Goal: Information Seeking & Learning: Learn about a topic

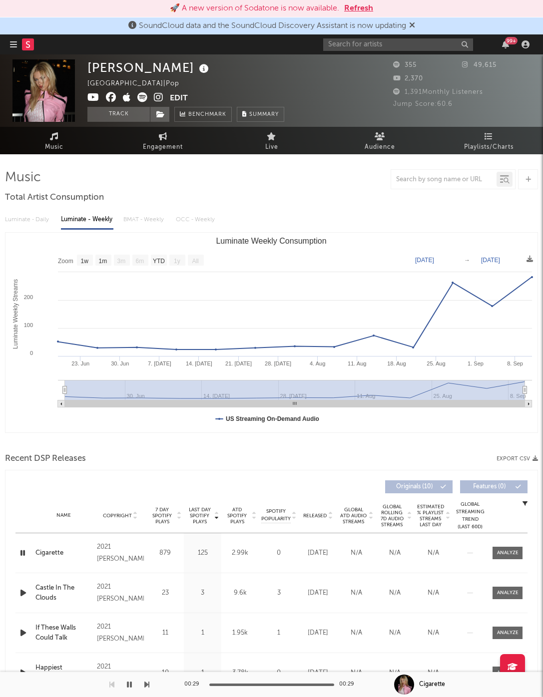
select select "1w"
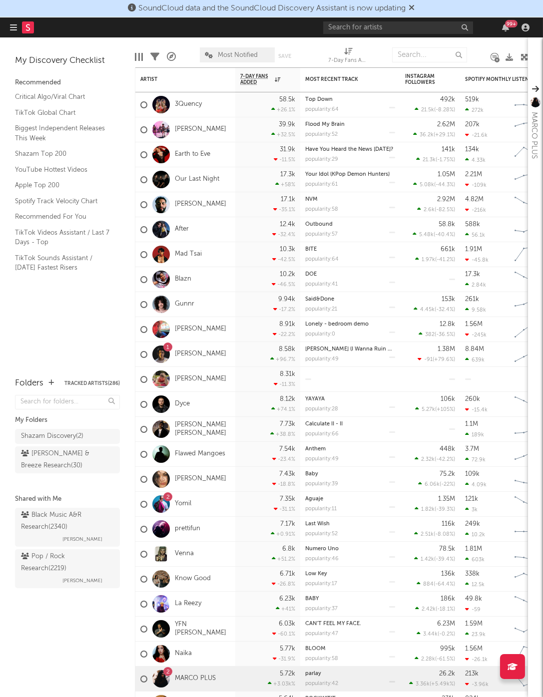
click at [163, 36] on nav "Dashboard Discovery Assistant Charts Leads 99 +" at bounding box center [271, 27] width 543 height 20
click at [425, 31] on input "text" at bounding box center [398, 27] width 150 height 12
type input "DC3"
click at [393, 11] on span "SoundCloud data and the SoundCloud Discovery Assistant is now updating" at bounding box center [272, 8] width 267 height 8
click at [388, 27] on input "DC3" at bounding box center [398, 27] width 150 height 12
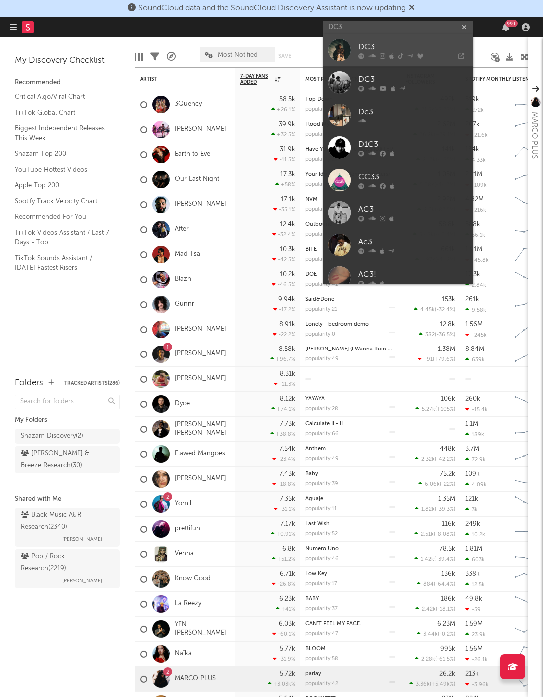
click at [393, 46] on div "DC3" at bounding box center [413, 47] width 110 height 12
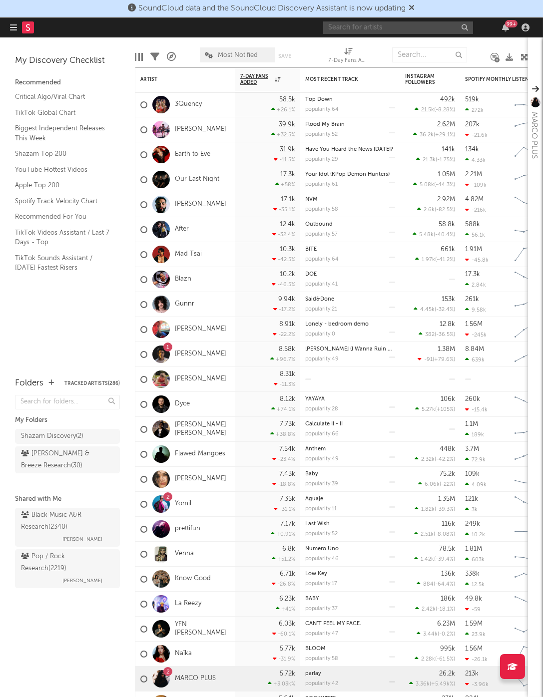
click at [358, 21] on input "text" at bounding box center [398, 27] width 150 height 12
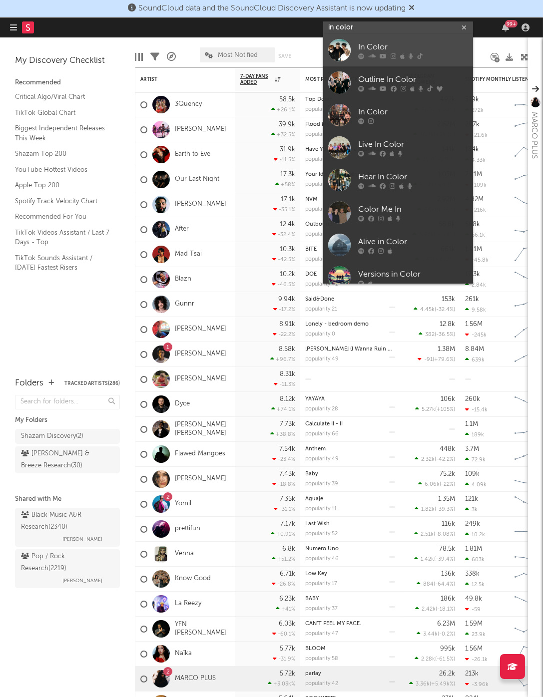
type input "in color"
click at [370, 45] on div "In Color" at bounding box center [413, 47] width 110 height 12
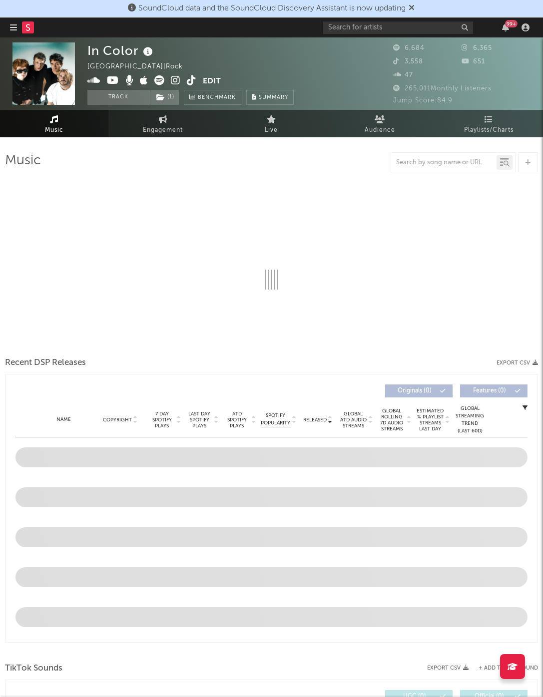
select select "6m"
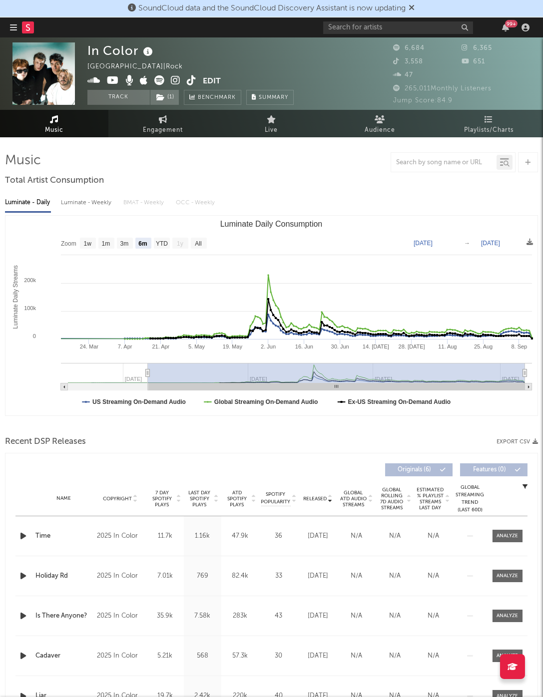
click at [88, 206] on div "Luminate - Weekly" at bounding box center [87, 202] width 52 height 17
select select "6m"
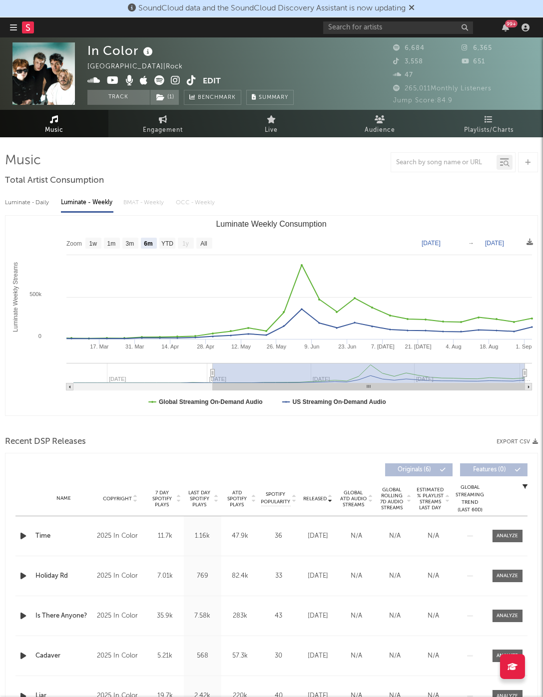
click at [33, 208] on div "Luminate - Daily" at bounding box center [28, 202] width 46 height 17
select select "6m"
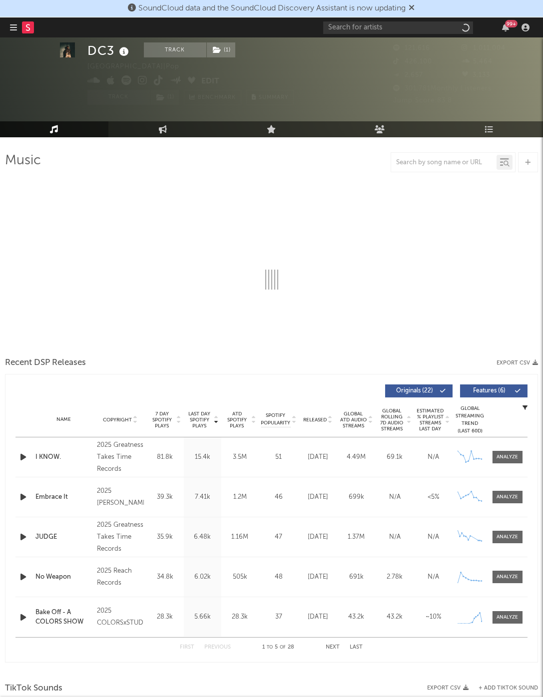
scroll to position [107, 0]
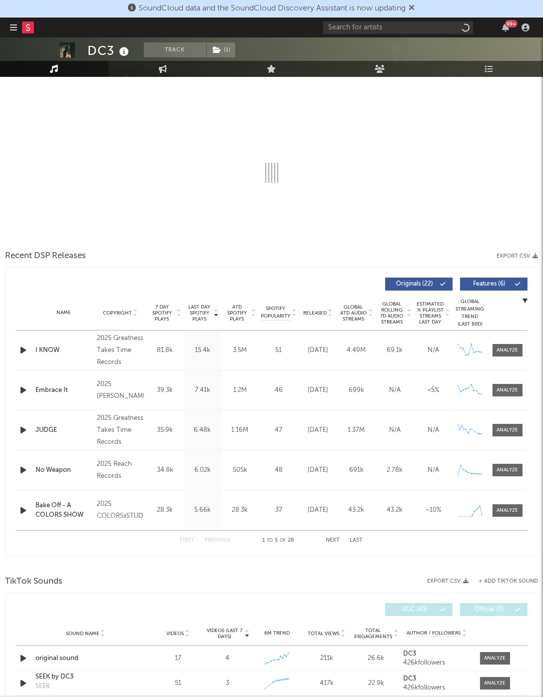
select select "6m"
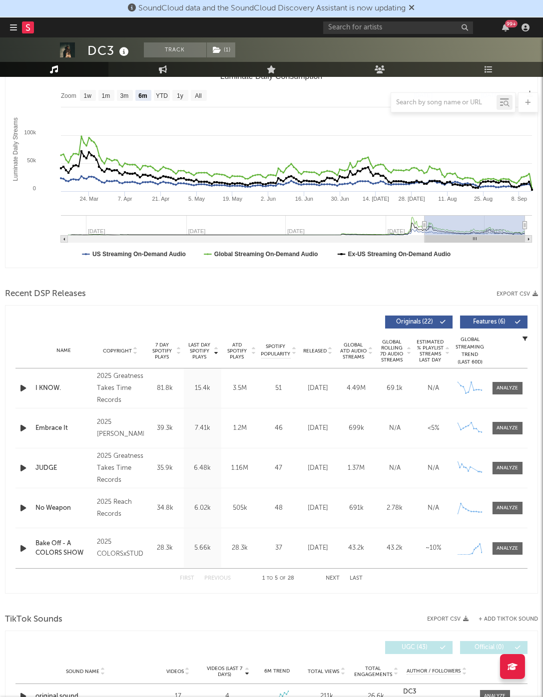
scroll to position [148, 0]
click at [310, 349] on span "Released" at bounding box center [314, 350] width 23 height 6
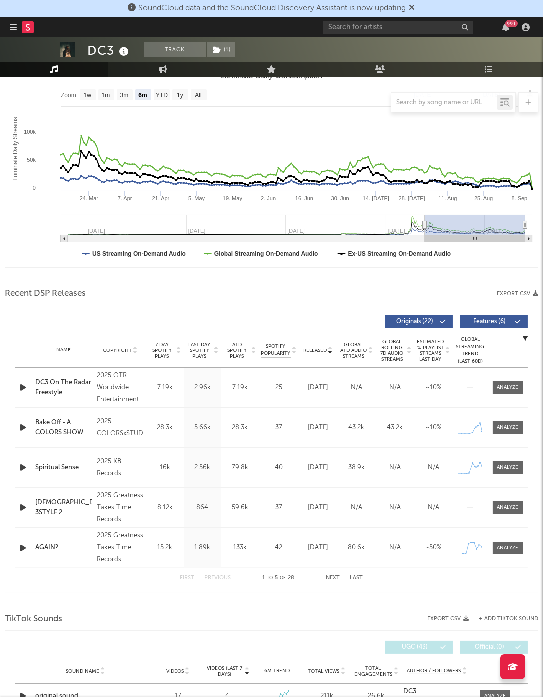
click at [310, 349] on span "Released" at bounding box center [314, 350] width 23 height 6
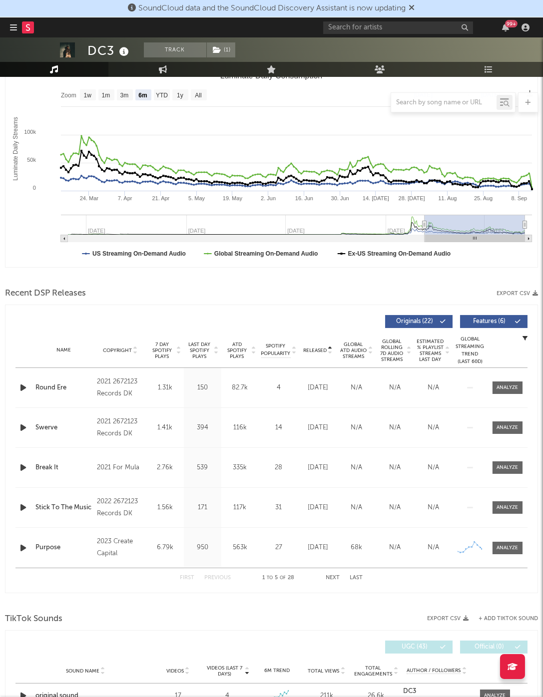
click at [315, 355] on div "Name Copyright Label Album Names Composer Names 7 Day Spotify Plays Last Day Sp…" at bounding box center [271, 350] width 512 height 35
click at [318, 348] on span "Released" at bounding box center [314, 350] width 23 height 6
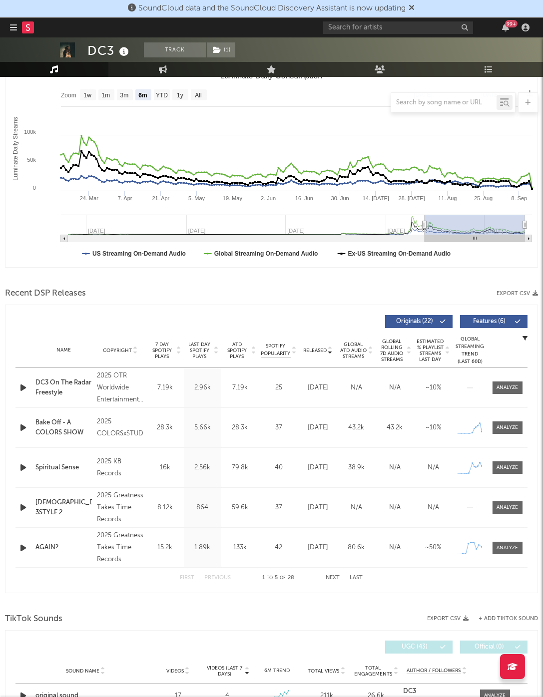
click at [22, 389] on icon "button" at bounding box center [23, 387] width 10 height 12
click at [25, 387] on icon "button" at bounding box center [22, 387] width 9 height 12
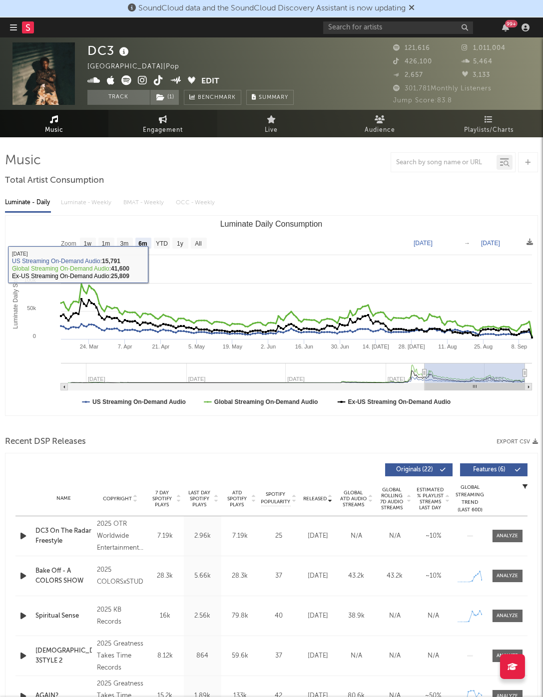
scroll to position [0, 0]
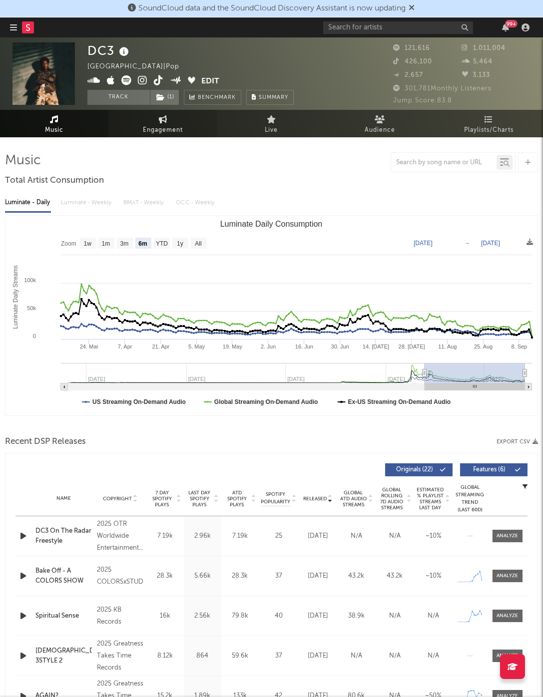
click at [157, 128] on span "Engagement" at bounding box center [163, 130] width 40 height 12
select select "1w"
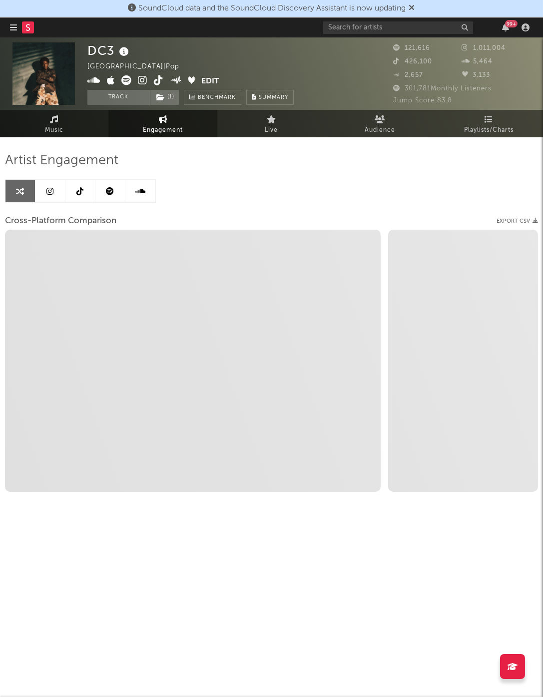
select select "1m"
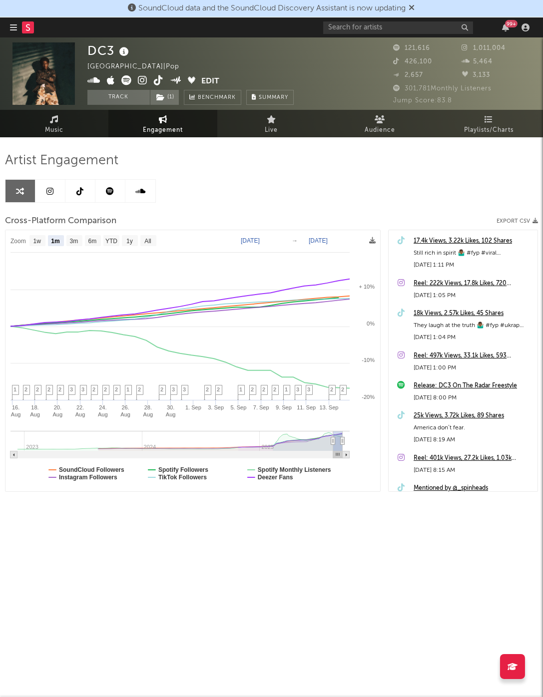
click at [411, 7] on span "SoundCloud data and the SoundCloud Discovery Assistant is now updating" at bounding box center [271, 8] width 287 height 12
click at [51, 197] on link at bounding box center [50, 191] width 30 height 22
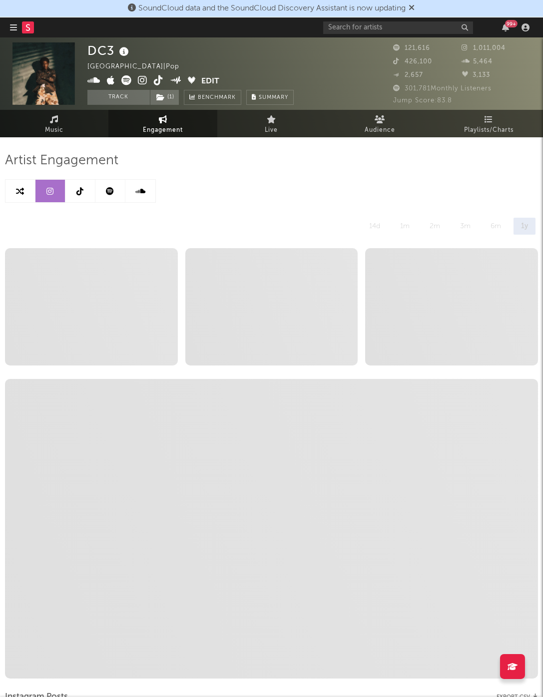
select select "6m"
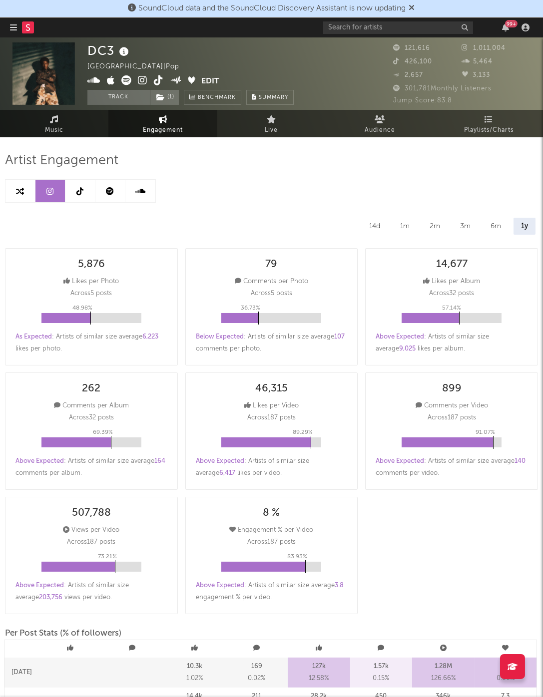
click at [410, 231] on div "1m" at bounding box center [404, 226] width 24 height 17
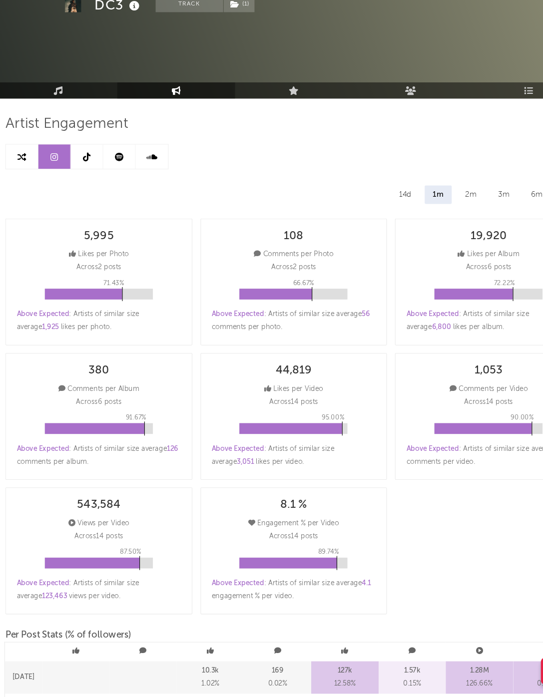
scroll to position [3, 0]
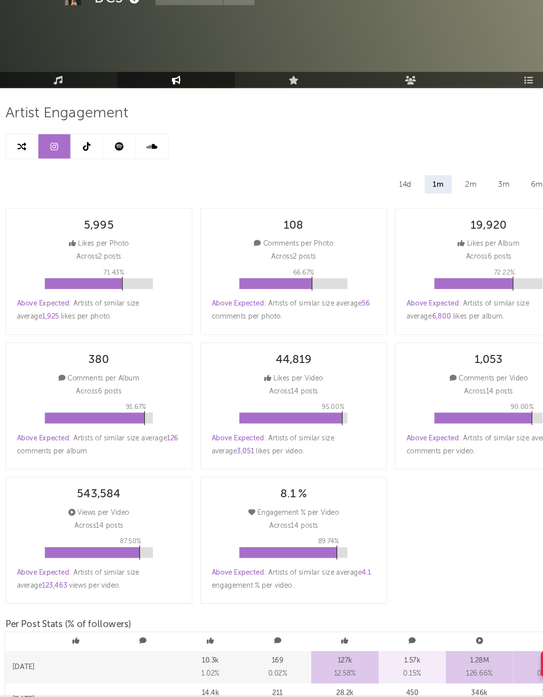
click at [72, 177] on link at bounding box center [80, 188] width 30 height 22
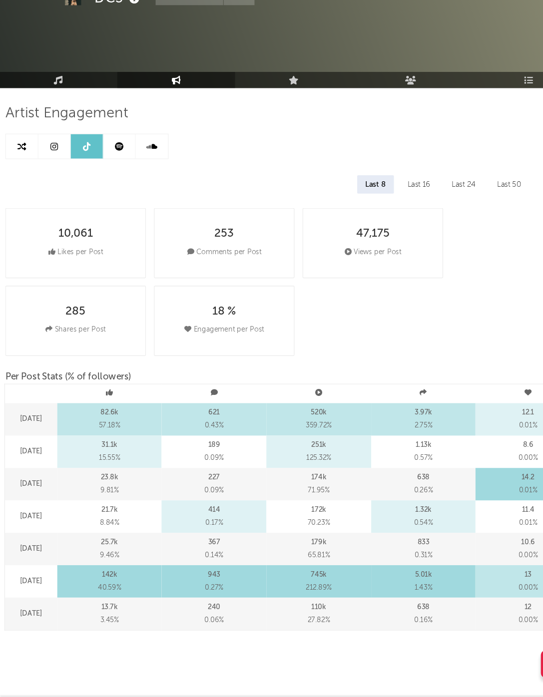
select select "6m"
click at [56, 177] on link at bounding box center [50, 188] width 30 height 22
select select "6m"
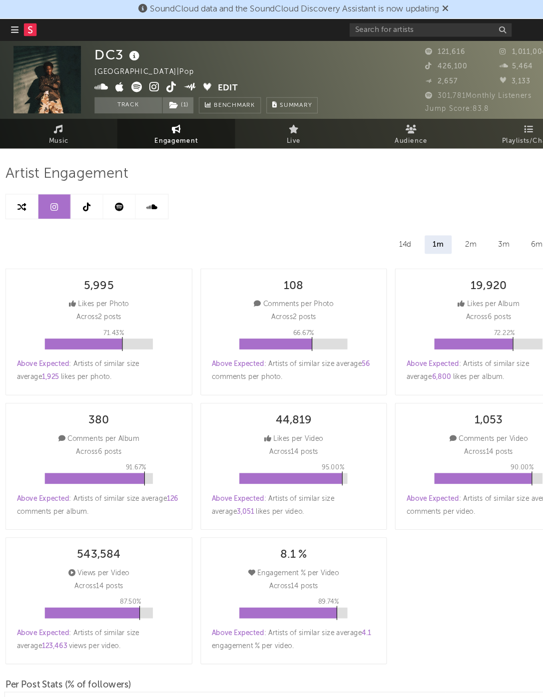
click at [17, 183] on link at bounding box center [20, 191] width 30 height 22
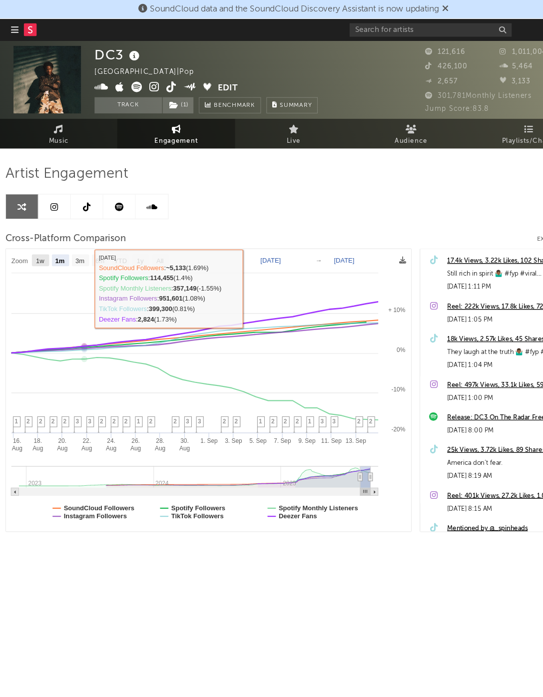
click at [41, 241] on text "1w" at bounding box center [37, 241] width 8 height 7
select select "1w"
type input "2025-09-08"
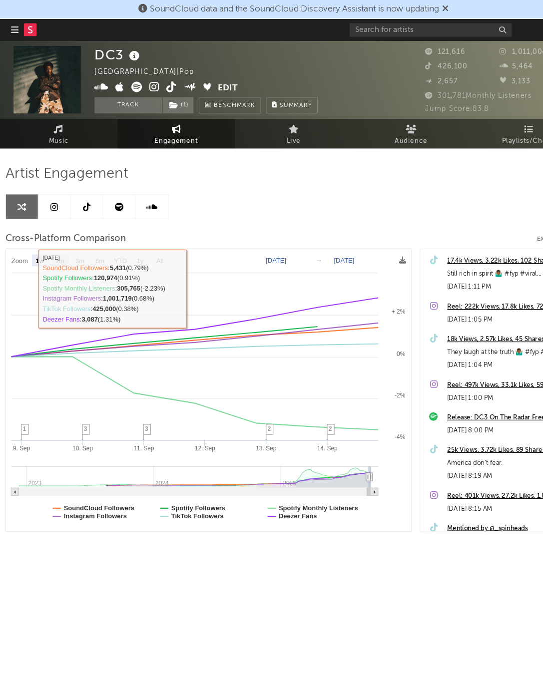
click at [60, 239] on text "1m" at bounding box center [55, 241] width 8 height 7
select select "1m"
type input "2025-08-14"
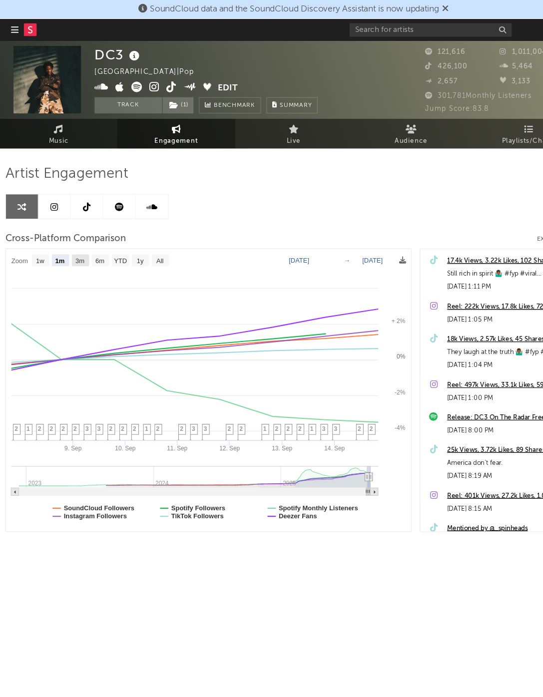
select select "1m"
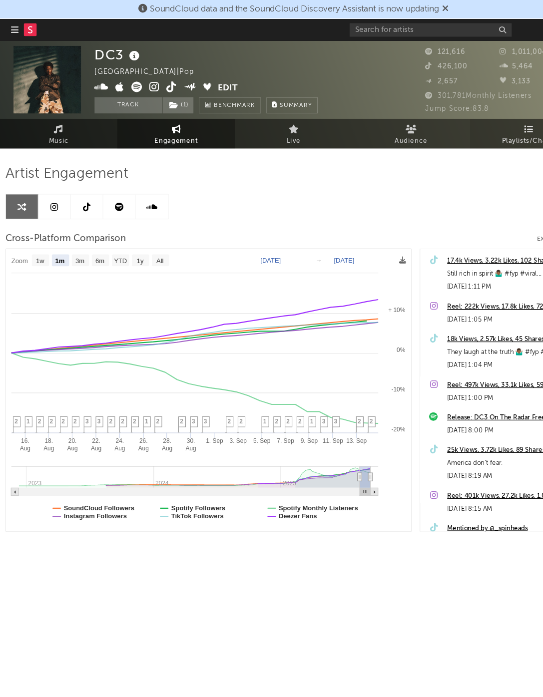
click at [461, 127] on link "Playlists/Charts" at bounding box center [488, 123] width 108 height 27
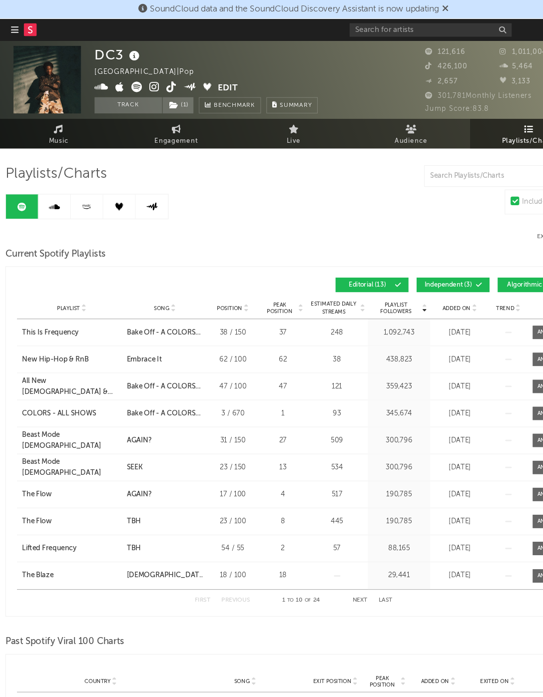
click at [381, 19] on div "99 +" at bounding box center [428, 27] width 210 height 20
click at [381, 22] on input "text" at bounding box center [398, 27] width 150 height 12
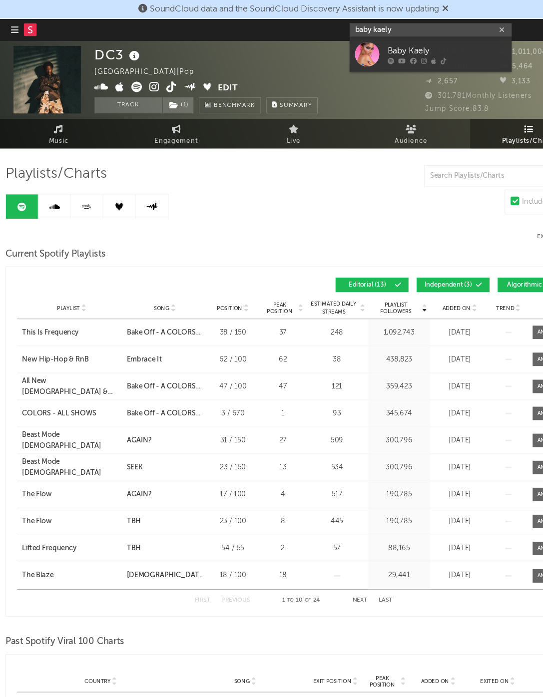
type input "baby kale"
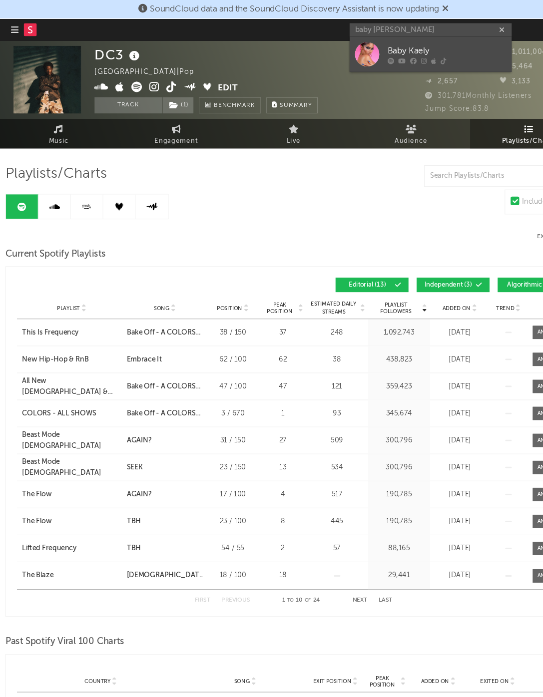
drag, startPoint x: 339, startPoint y: 69, endPoint x: 359, endPoint y: 55, distance: 25.2
click at [359, 55] on icon at bounding box center [361, 56] width 6 height 6
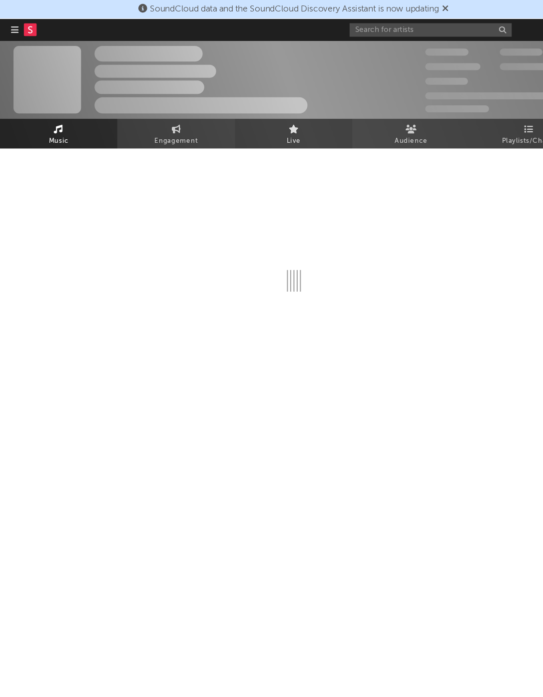
select select "6m"
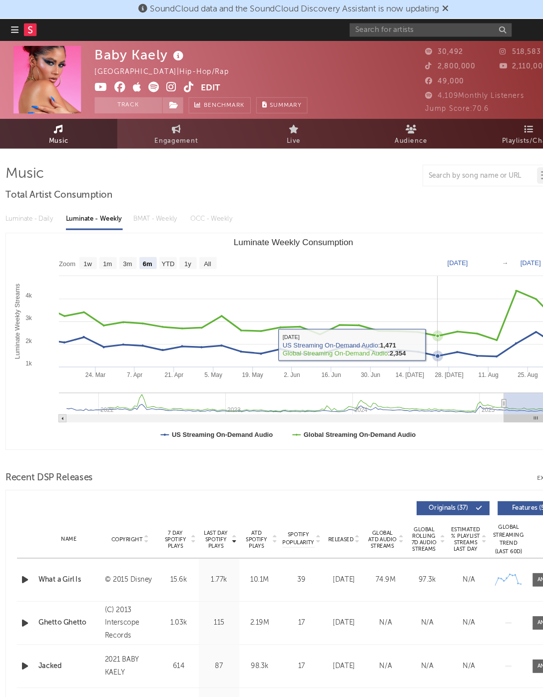
click at [408, 309] on icon "Luminate Weekly Consumption" at bounding box center [404, 311] width 10 height 10
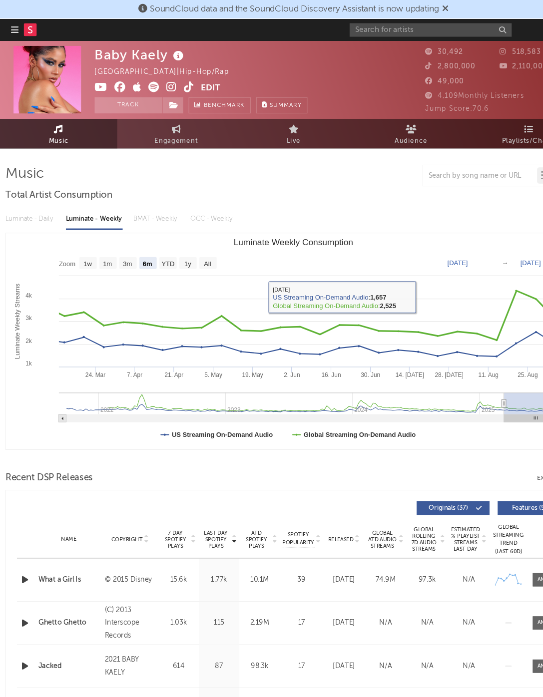
click at [387, 221] on rect "Luminate Weekly Consumption" at bounding box center [270, 316] width 531 height 200
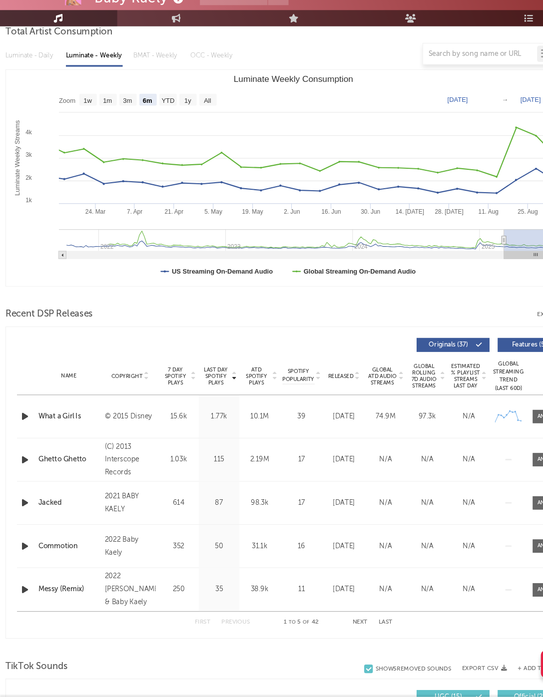
scroll to position [108, 0]
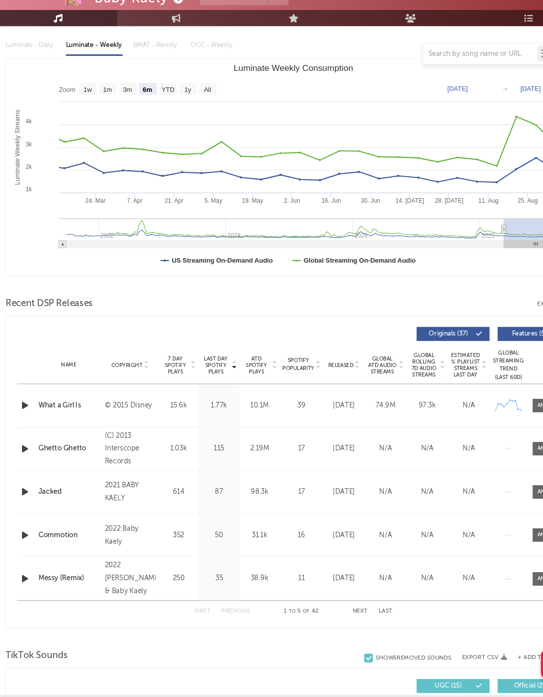
click at [313, 373] on div "Name Copyright Label Album Names Composer Names 7 Day Spotify Plays Last Day Sp…" at bounding box center [271, 390] width 512 height 35
click at [313, 387] on span "Released" at bounding box center [314, 390] width 23 height 6
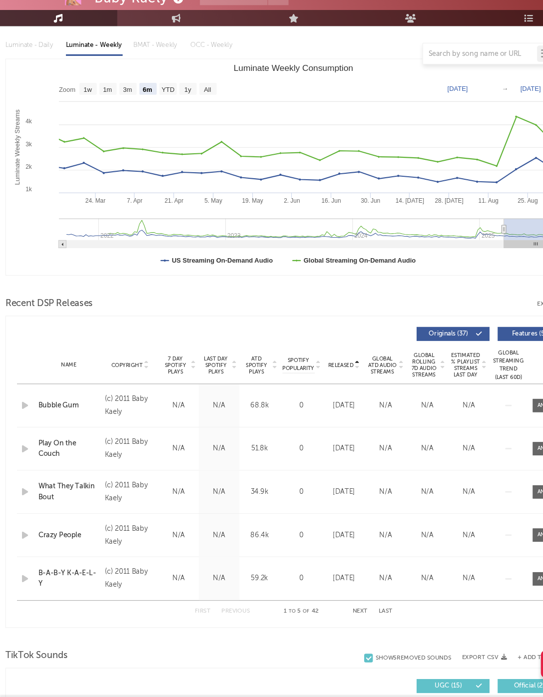
click at [313, 387] on span "Released" at bounding box center [314, 390] width 23 height 6
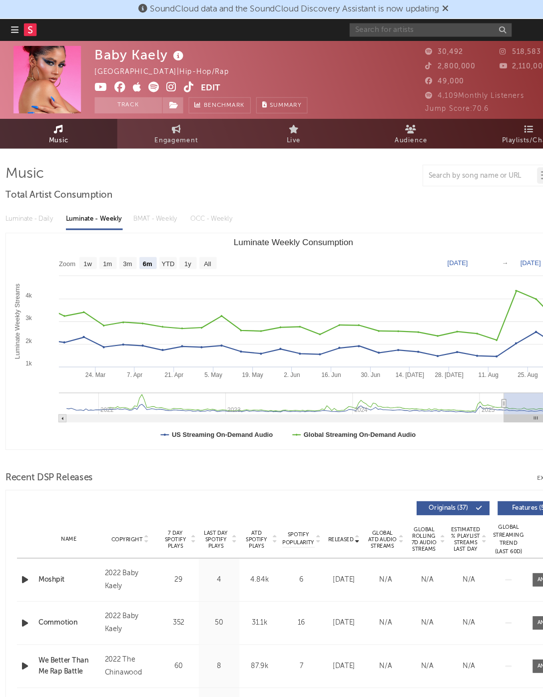
scroll to position [0, 0]
click at [363, 27] on input "text" at bounding box center [398, 27] width 150 height 12
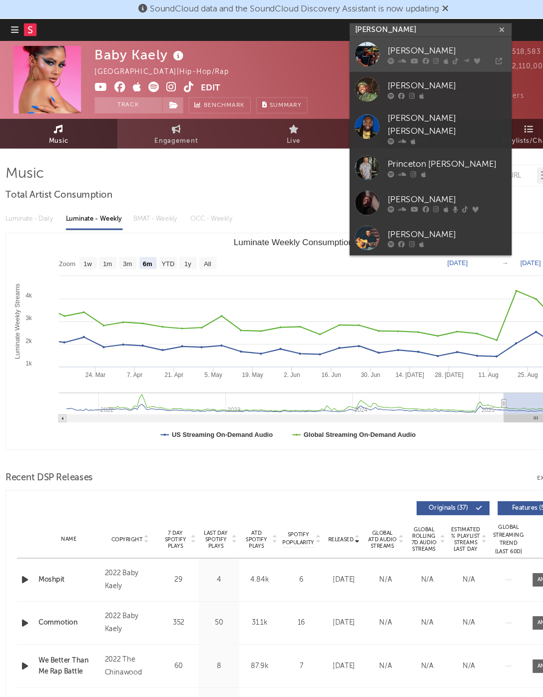
type input "[PERSON_NAME]"
drag, startPoint x: 368, startPoint y: 47, endPoint x: 413, endPoint y: 50, distance: 45.6
click at [413, 50] on div "[PERSON_NAME]" at bounding box center [413, 47] width 110 height 12
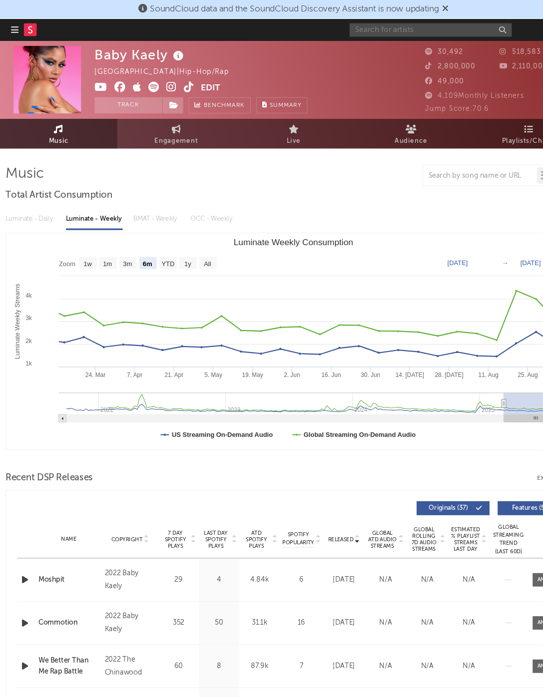
click at [363, 24] on input "text" at bounding box center [398, 27] width 150 height 12
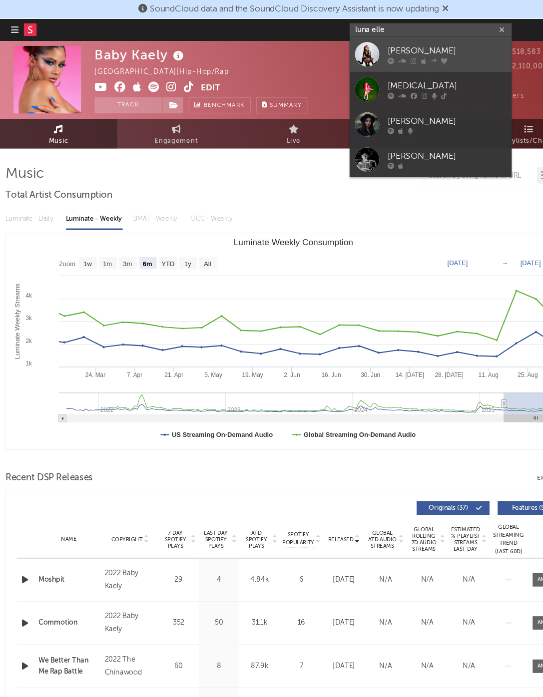
type input "luna elle"
click at [372, 49] on div "[PERSON_NAME]" at bounding box center [413, 47] width 110 height 12
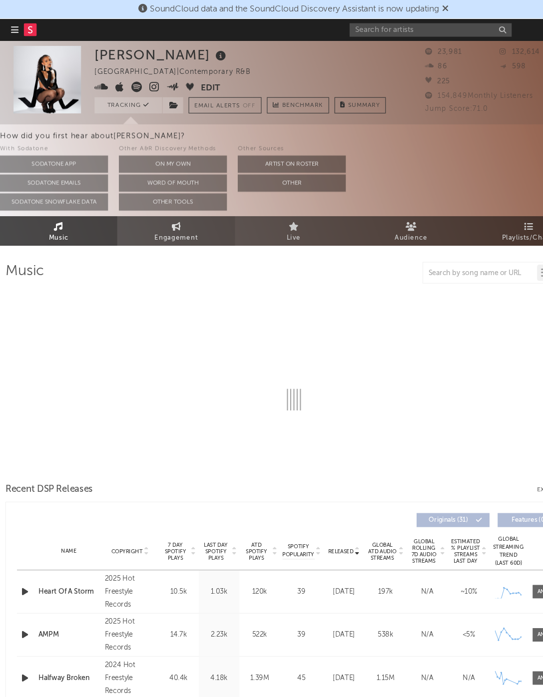
select select "6m"
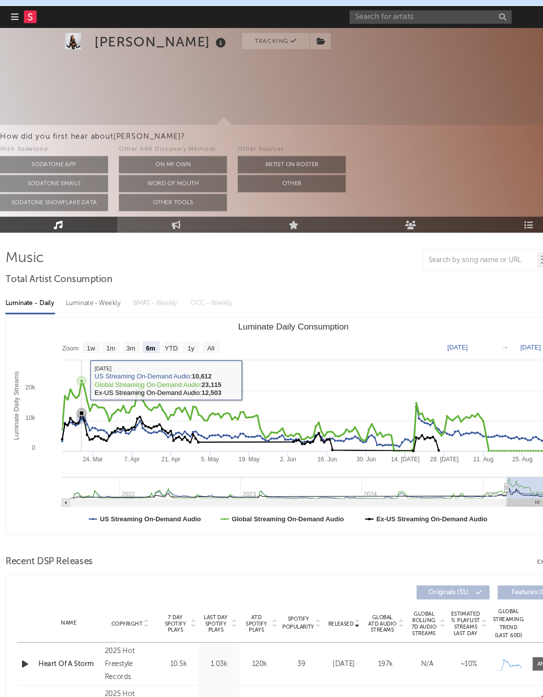
scroll to position [157, 0]
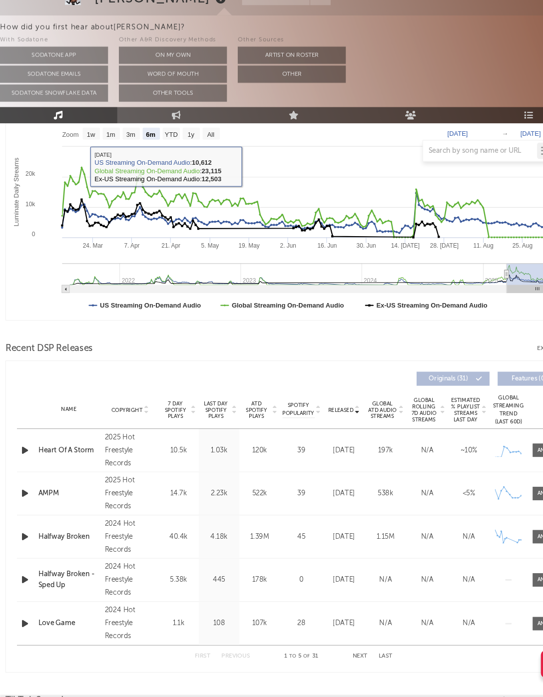
click at [28, 463] on icon "button" at bounding box center [23, 469] width 10 height 12
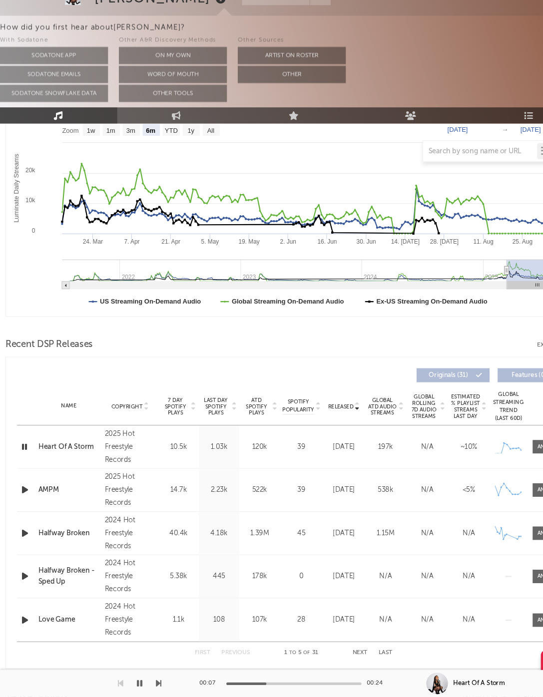
scroll to position [228, 0]
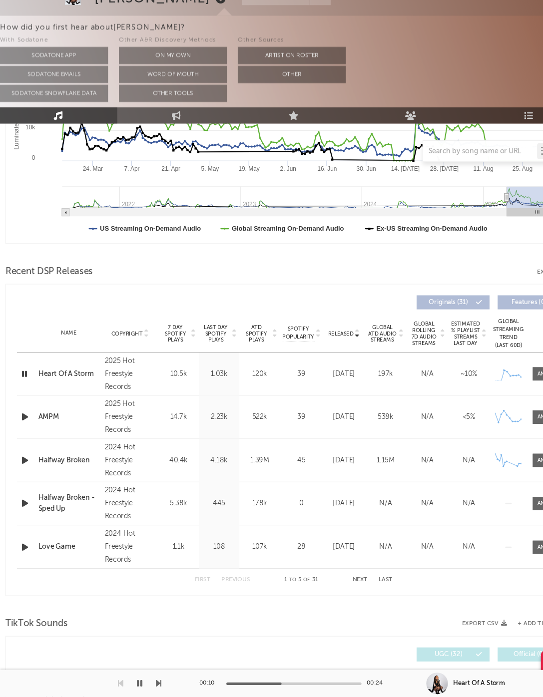
click at [26, 432] on icon "button" at bounding box center [23, 438] width 10 height 12
click at [241, 684] on div at bounding box center [271, 685] width 125 height 2
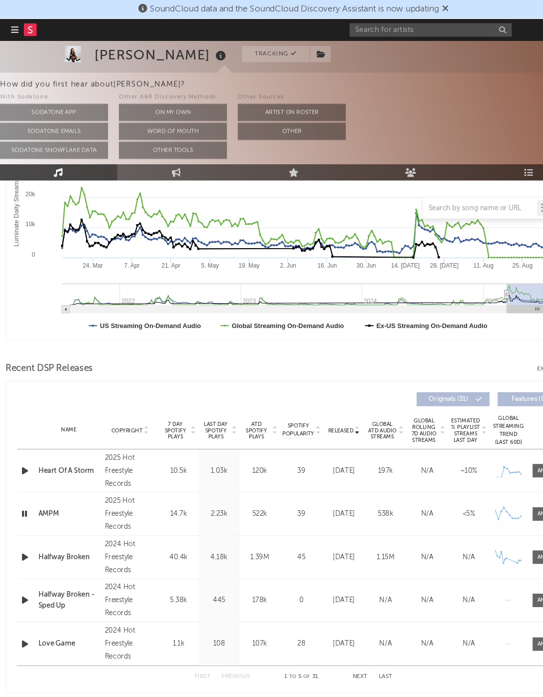
scroll to position [61, 0]
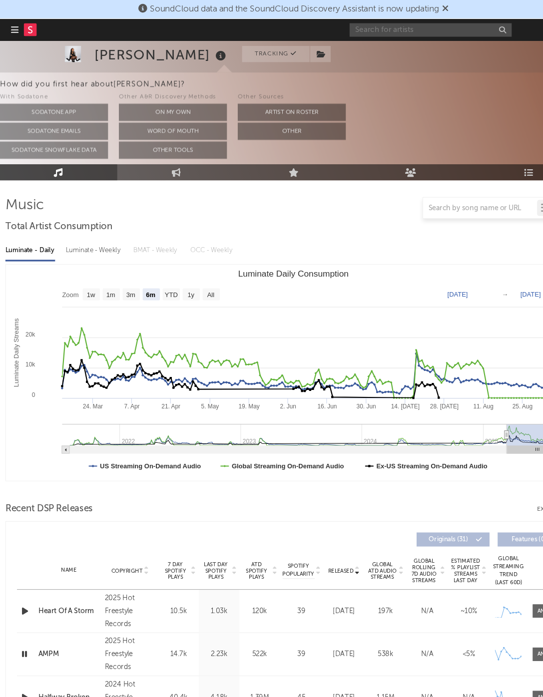
click at [388, 22] on input "text" at bounding box center [398, 27] width 150 height 12
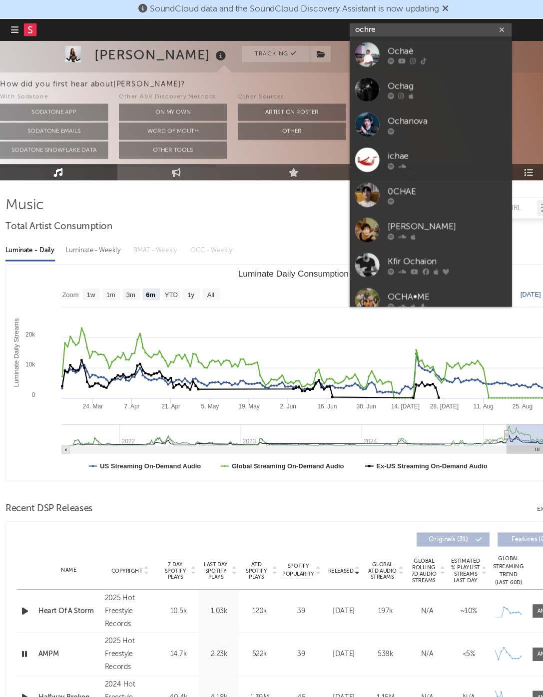
drag, startPoint x: 383, startPoint y: 64, endPoint x: 381, endPoint y: 22, distance: 42.5
click at [381, 22] on input "ochre" at bounding box center [398, 27] width 150 height 12
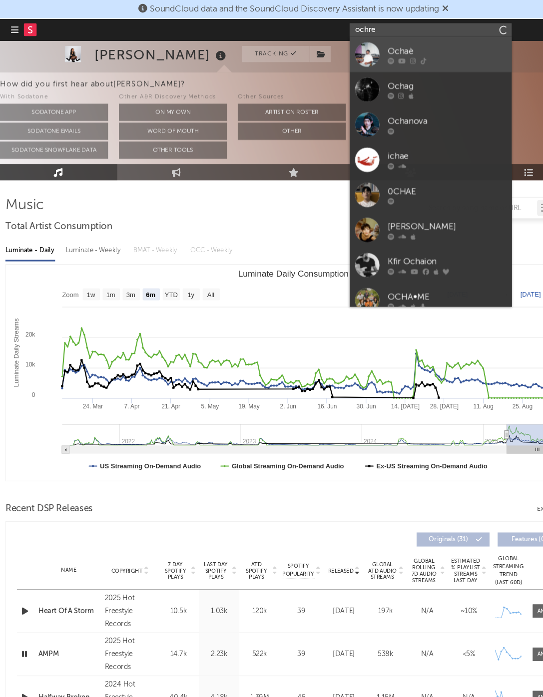
type input "ochre"
click at [382, 50] on div "Ochaè" at bounding box center [413, 47] width 110 height 12
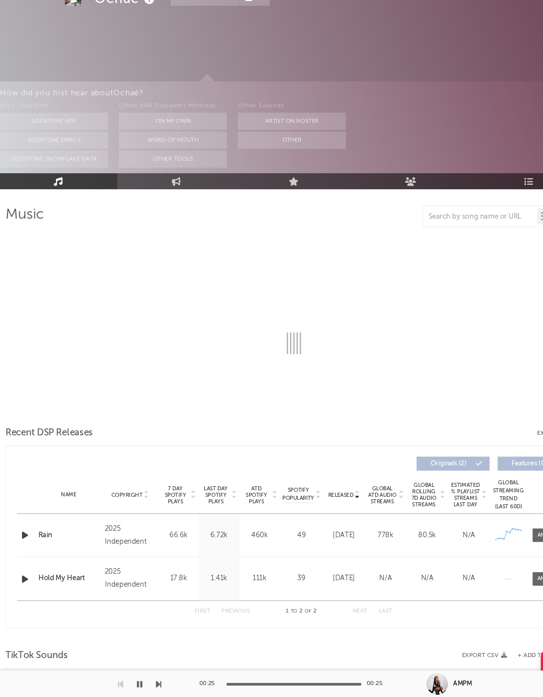
select select "1w"
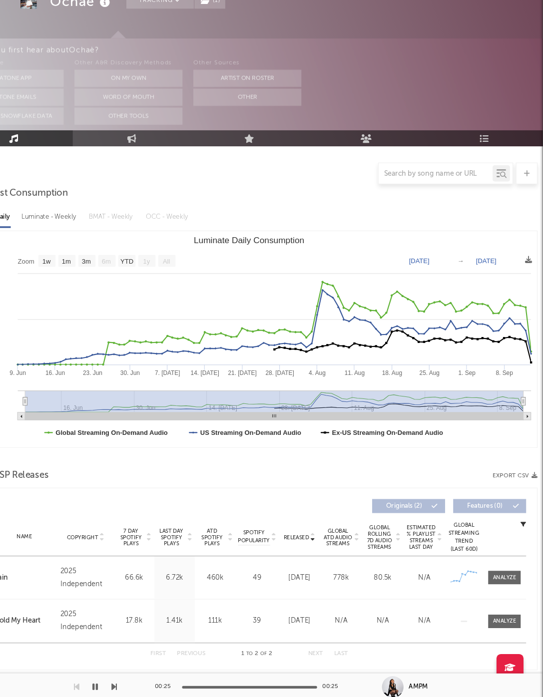
scroll to position [42, 0]
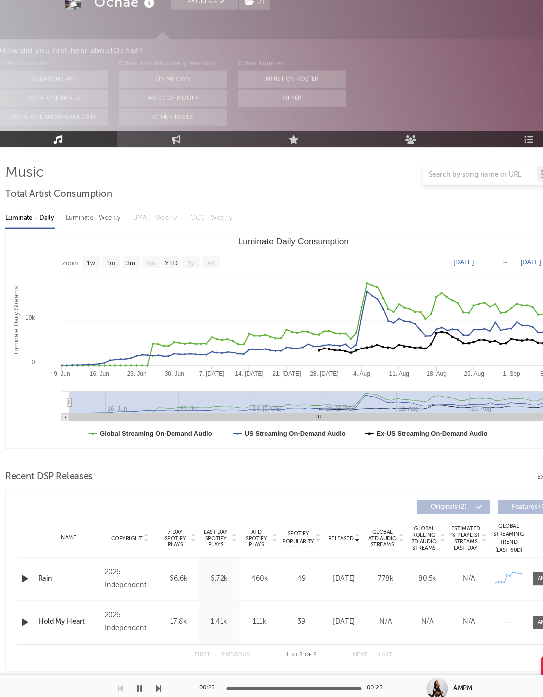
click at [94, 263] on icon "Created with Highcharts 10.3.3 Luminate Daily Streams Luminate Daily Consumptio…" at bounding box center [270, 363] width 531 height 200
click at [87, 242] on div "Luminate - Weekly" at bounding box center [87, 250] width 52 height 17
select select "1w"
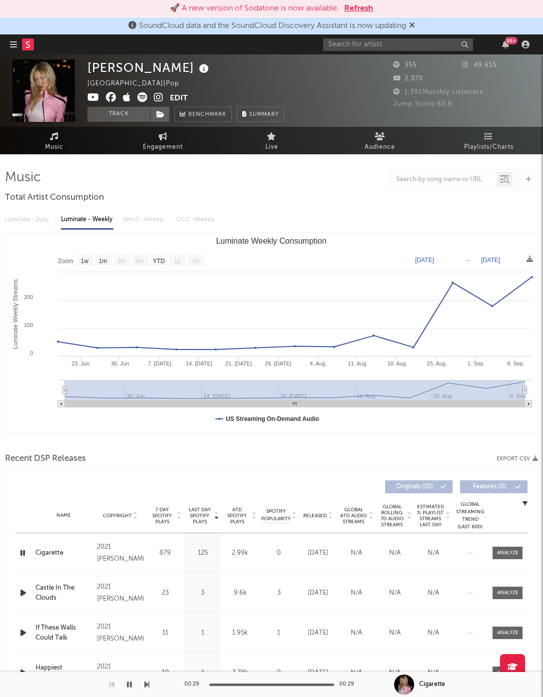
select select "1w"
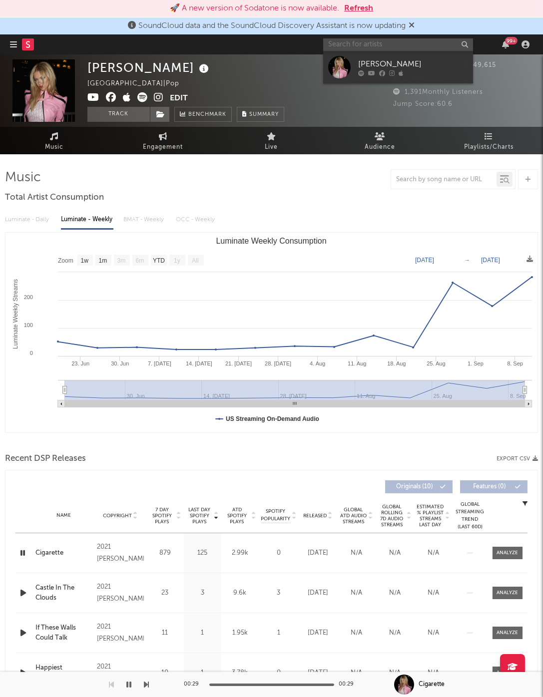
click at [390, 39] on input "text" at bounding box center [398, 44] width 150 height 12
type input "yonlapa"
click at [403, 58] on div "YONLAPA" at bounding box center [413, 64] width 110 height 12
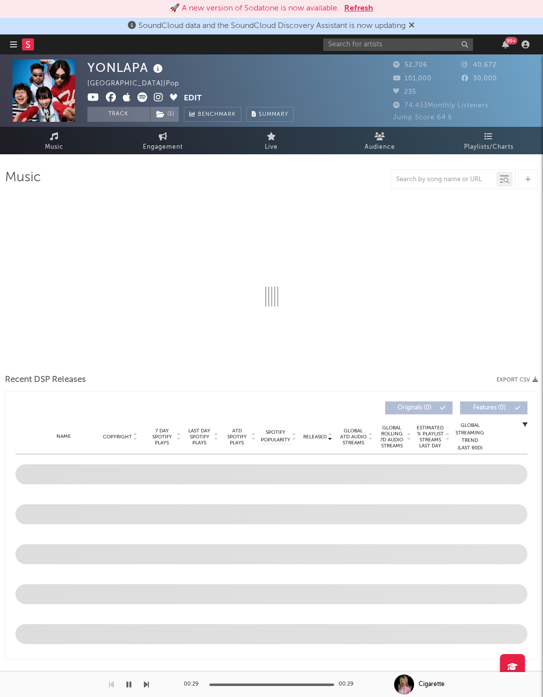
select select "6m"
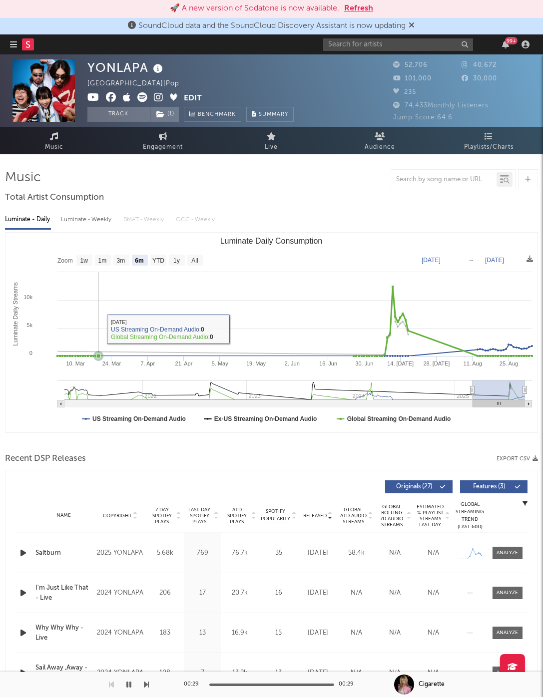
scroll to position [8, 0]
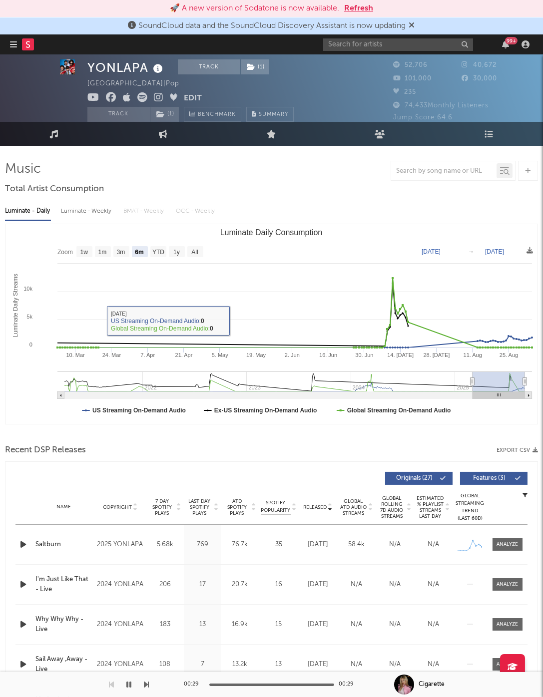
click at [96, 211] on div "Luminate - Weekly" at bounding box center [87, 211] width 52 height 17
select select "6m"
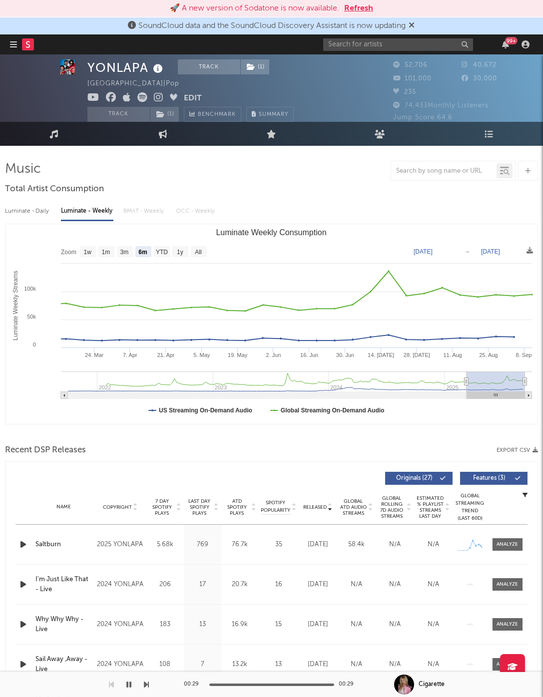
click at [29, 206] on div "Luminate - Daily" at bounding box center [28, 211] width 46 height 17
select select "6m"
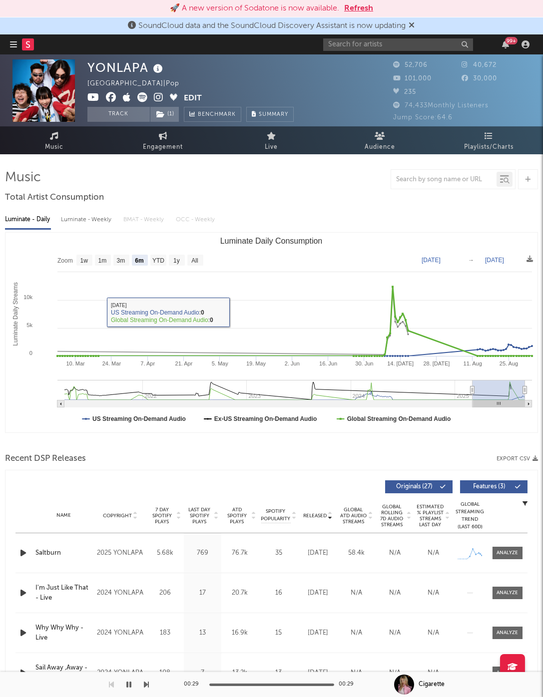
scroll to position [0, 0]
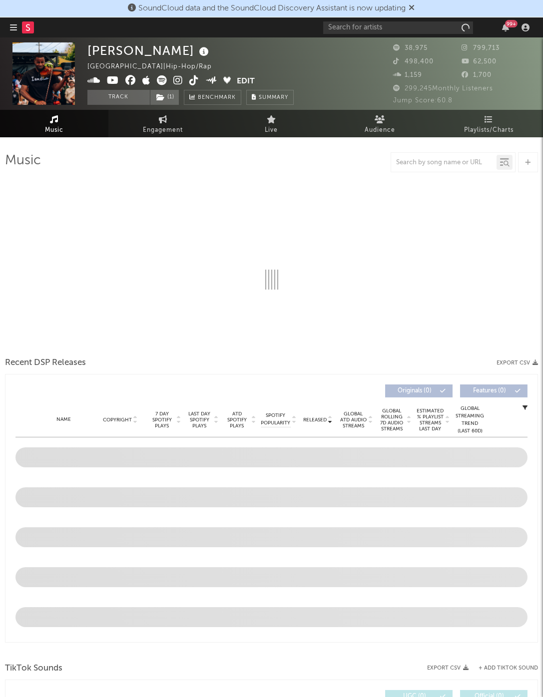
select select "6m"
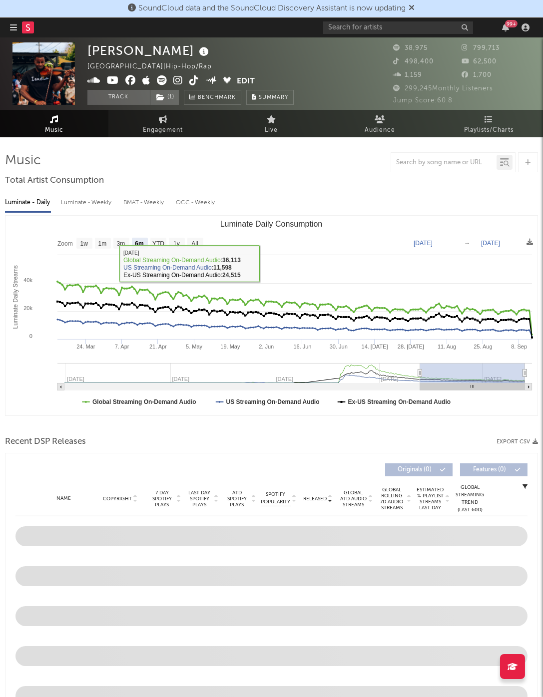
click at [73, 196] on div "Luminate - Weekly" at bounding box center [87, 202] width 52 height 17
select select "6m"
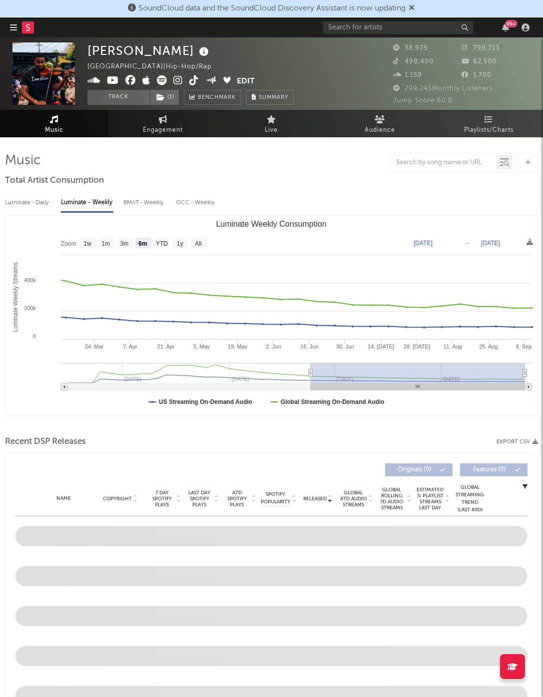
click at [28, 201] on div "Luminate - Daily" at bounding box center [28, 202] width 46 height 17
select select "6m"
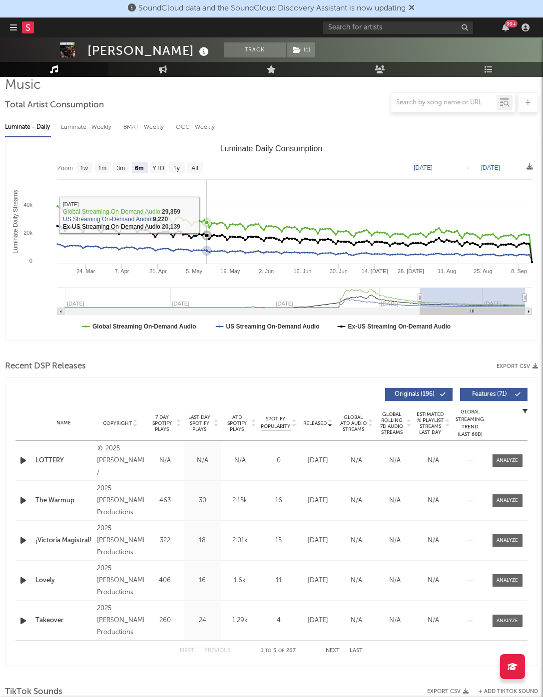
scroll to position [88, 0]
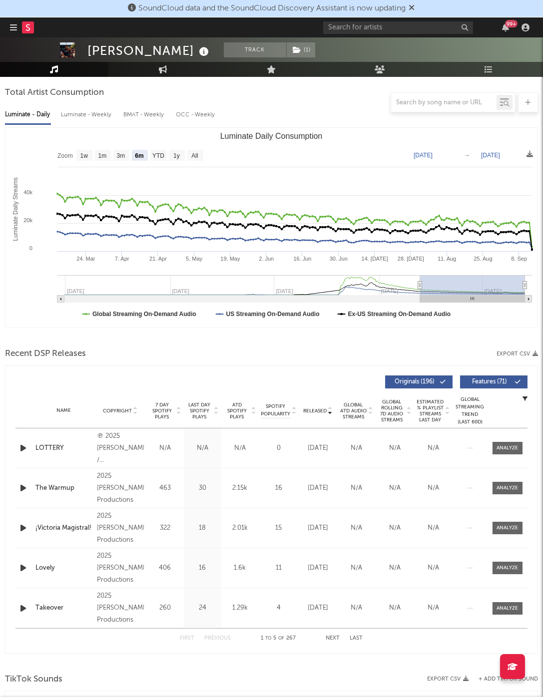
click at [28, 447] on div at bounding box center [24, 448] width 12 height 12
click at [21, 443] on icon "button" at bounding box center [23, 448] width 10 height 12
click at [19, 487] on icon "button" at bounding box center [23, 488] width 10 height 12
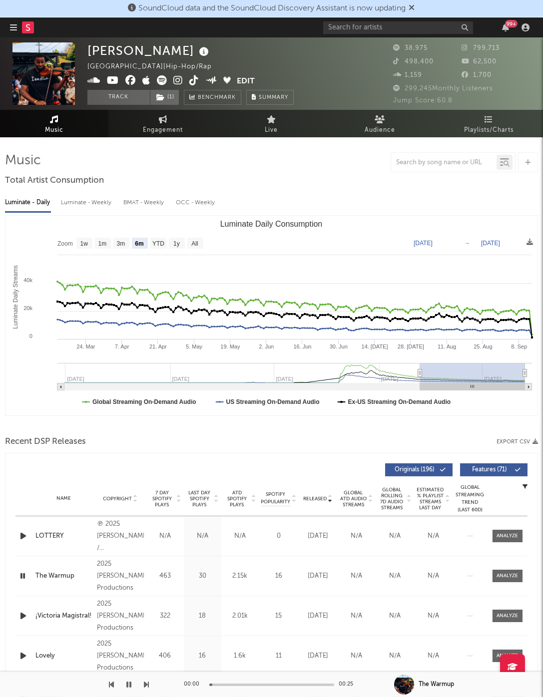
scroll to position [0, 0]
click at [249, 681] on div "00:02 00:25" at bounding box center [271, 684] width 175 height 25
click at [249, 683] on div "00:02 00:25" at bounding box center [271, 684] width 175 height 25
click at [255, 683] on div "00:03 00:25" at bounding box center [271, 684] width 175 height 25
click at [259, 686] on div "00:03 00:25" at bounding box center [271, 684] width 175 height 25
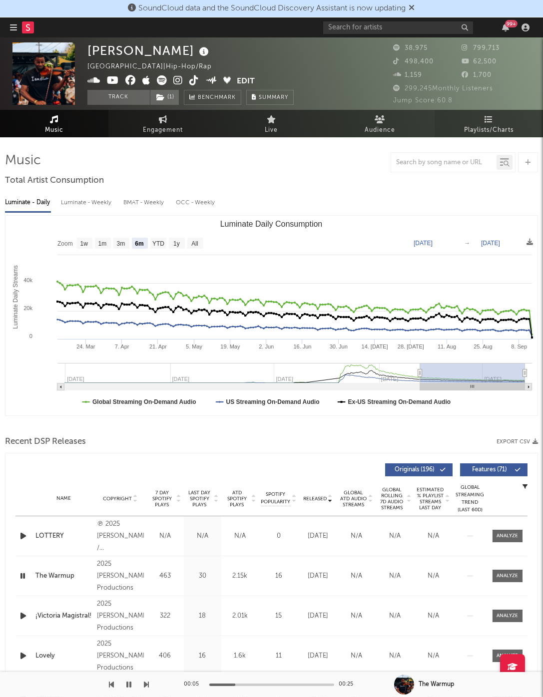
click at [482, 122] on link "Playlists/Charts" at bounding box center [488, 123] width 108 height 27
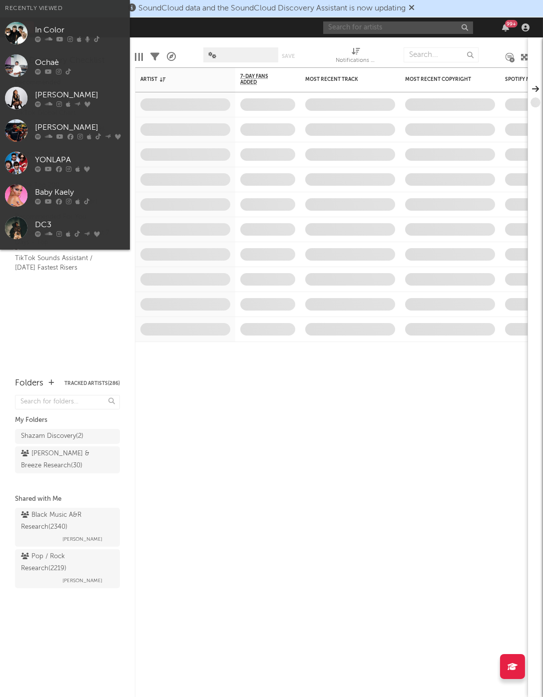
click at [361, 31] on input "text" at bounding box center [398, 27] width 150 height 12
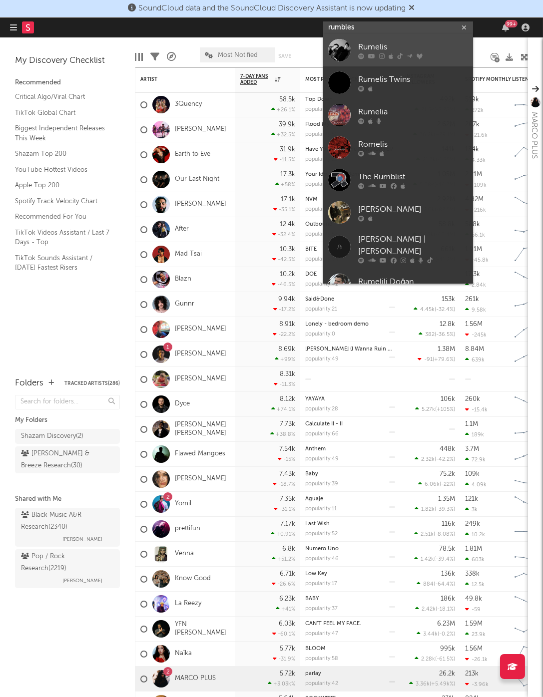
type input "rumbles"
drag, startPoint x: 380, startPoint y: 59, endPoint x: 405, endPoint y: 45, distance: 27.9
click at [405, 45] on div "Rumelis" at bounding box center [413, 47] width 110 height 12
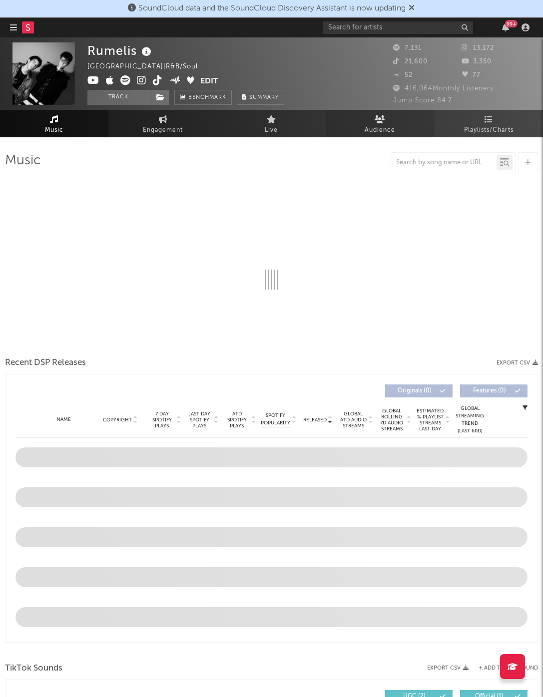
select select "6m"
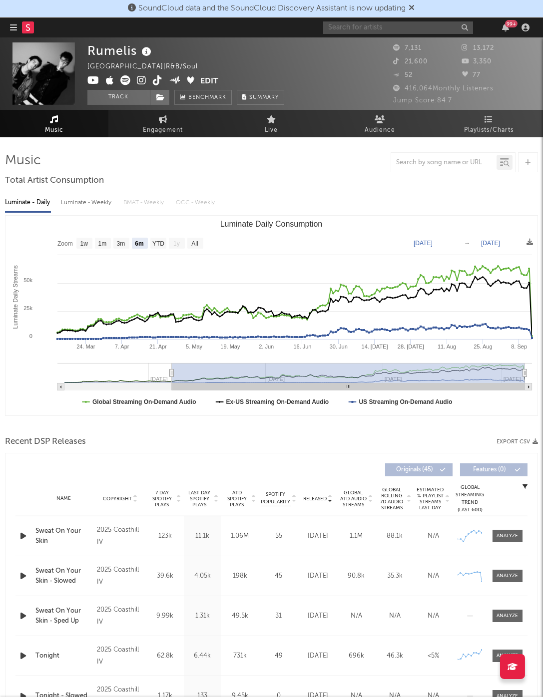
click at [360, 28] on input "text" at bounding box center [398, 27] width 150 height 12
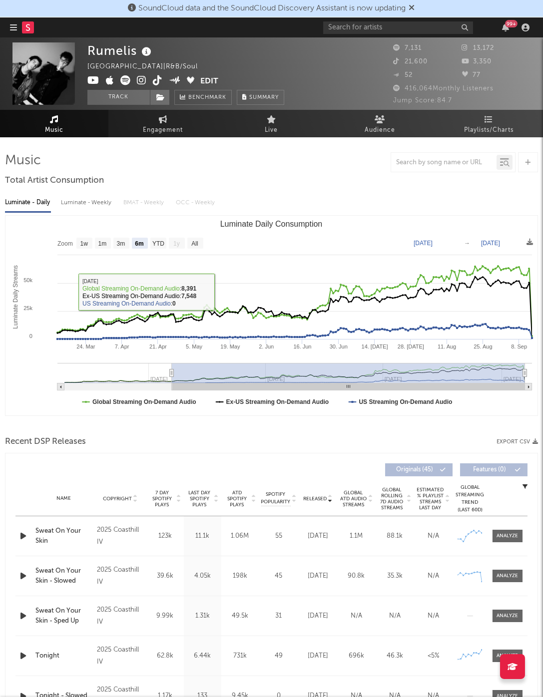
click at [398, 37] on div "99 +" at bounding box center [428, 27] width 210 height 20
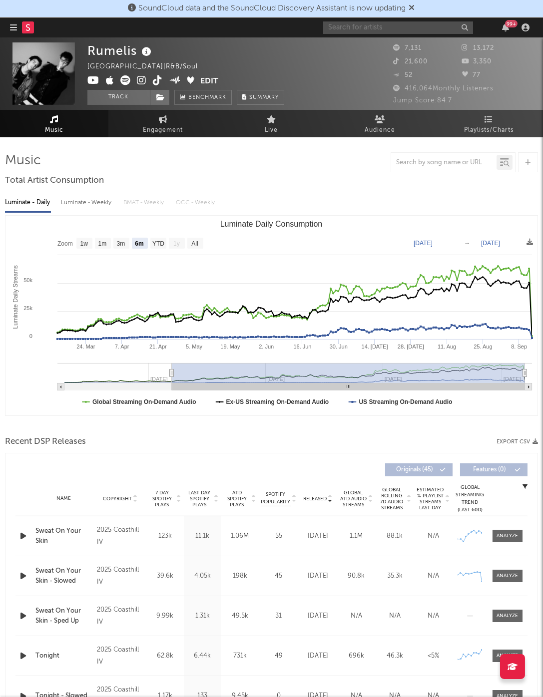
click at [397, 30] on input "text" at bounding box center [398, 27] width 150 height 12
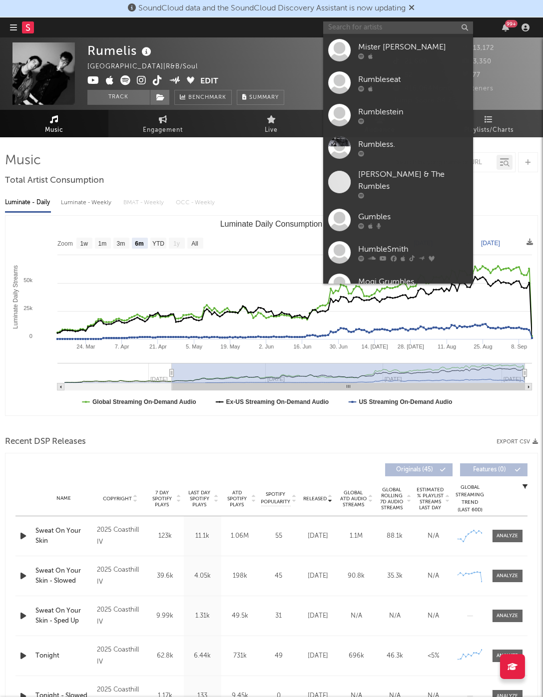
paste input "https://open.spotify.com/artist/5spNfNcEgssXmB1893yRLN?si=euiXN8zHTJGLn0MYtjgLVw"
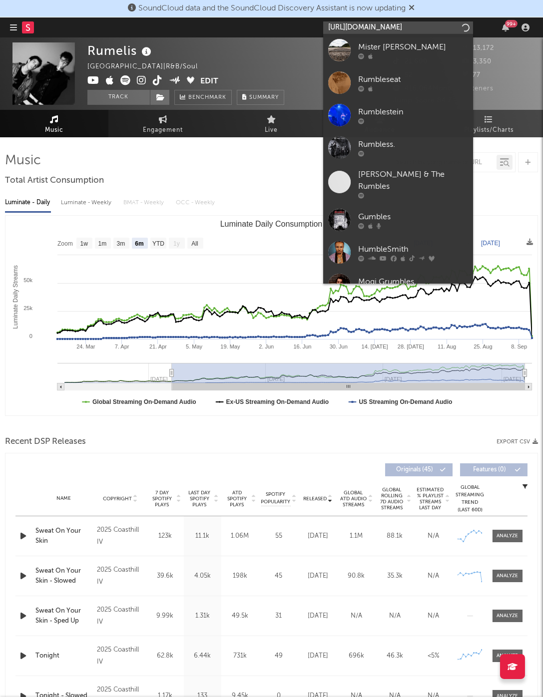
click at [397, 30] on input "https://open.spotify.com/artist/5spNfNcEgssXmB1893yRLN?si=euiXN8zHTJGLn0MYtjgLVw" at bounding box center [398, 27] width 150 height 12
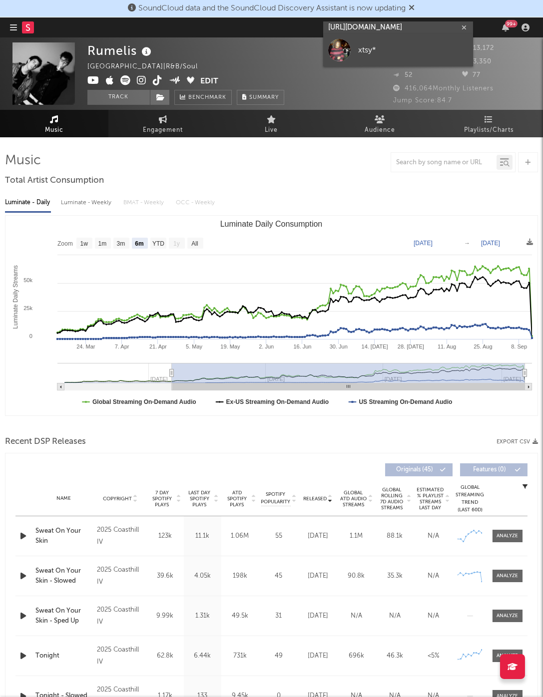
type input "https://open.spotify.com/artist/5spNfNcEgssXmB1893yRLN?si=euiXN8zHTJGLn0MYtjgLVw"
click at [400, 50] on div "xtsy*" at bounding box center [413, 50] width 110 height 12
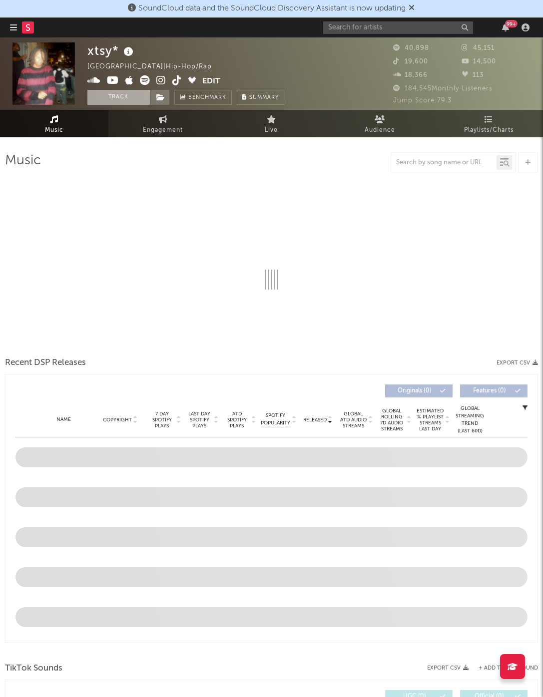
click at [129, 99] on button "Track" at bounding box center [118, 97] width 62 height 15
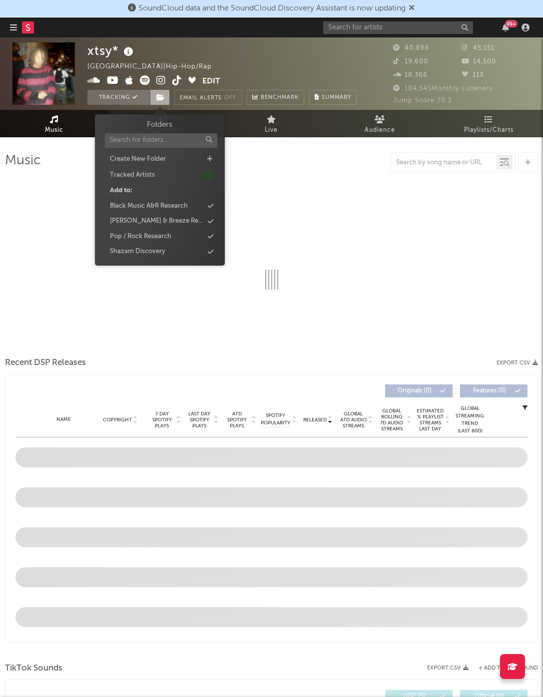
click at [159, 98] on icon at bounding box center [160, 97] width 8 height 7
select select "6m"
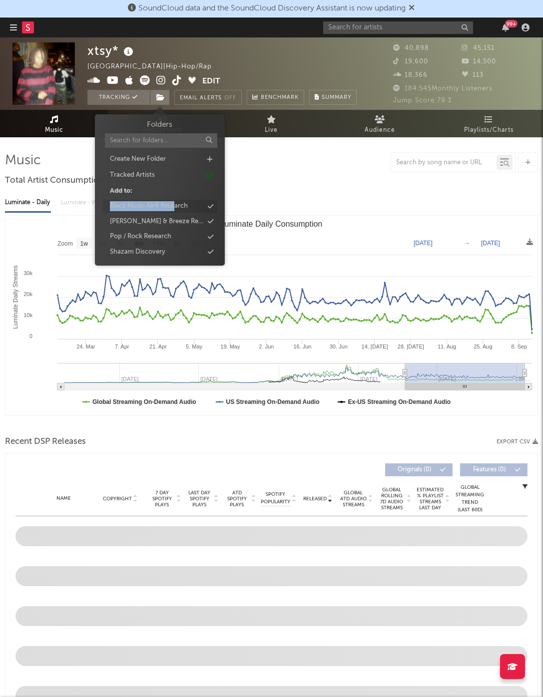
click at [176, 201] on div "Black Music A&R Research" at bounding box center [159, 206] width 115 height 13
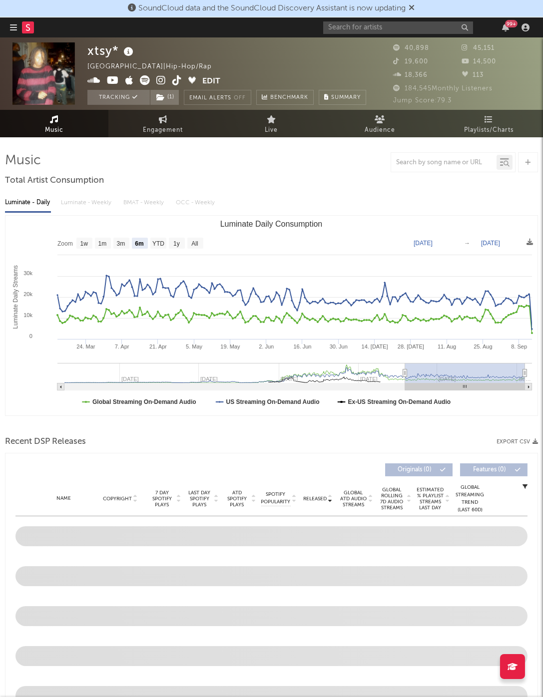
click at [305, 189] on div "Luminate - Daily Luminate - Weekly BMAT - Weekly OCC - Weekly Zoom 1w 1m 3m 6m …" at bounding box center [271, 303] width 533 height 229
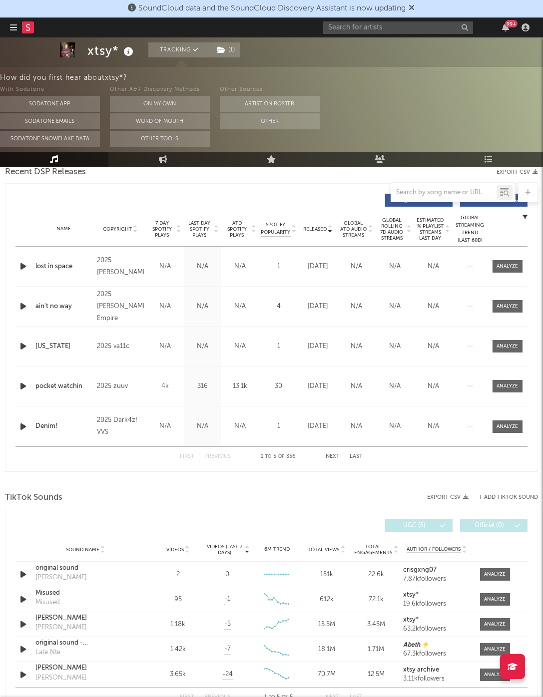
scroll to position [368, 0]
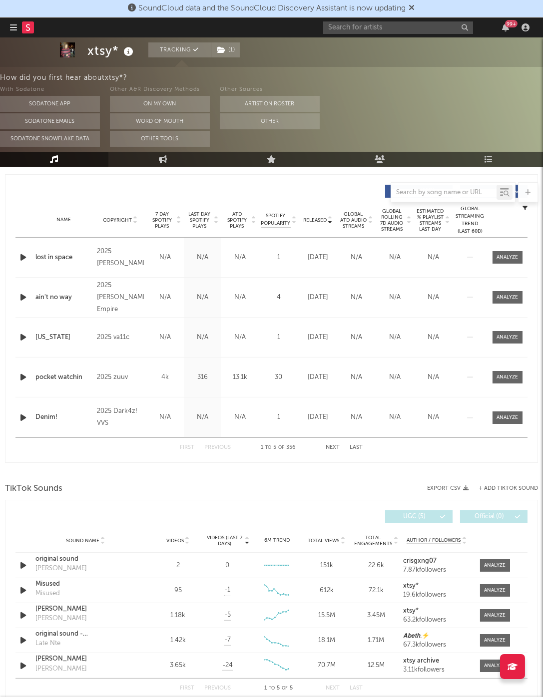
click at [493, 267] on div "Name lost in space Copyright 2025 nick! Label 6816605 Records DK2 Album Names T…" at bounding box center [271, 257] width 512 height 39
click at [492, 254] on span at bounding box center [507, 257] width 30 height 12
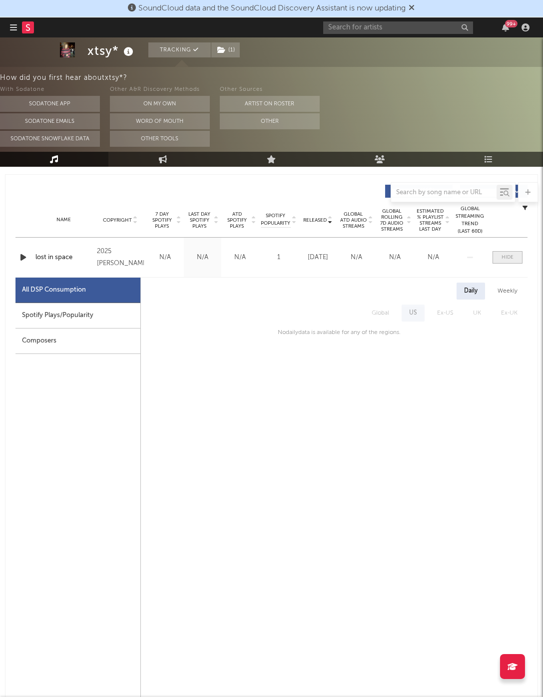
click at [505, 254] on div at bounding box center [507, 257] width 12 height 7
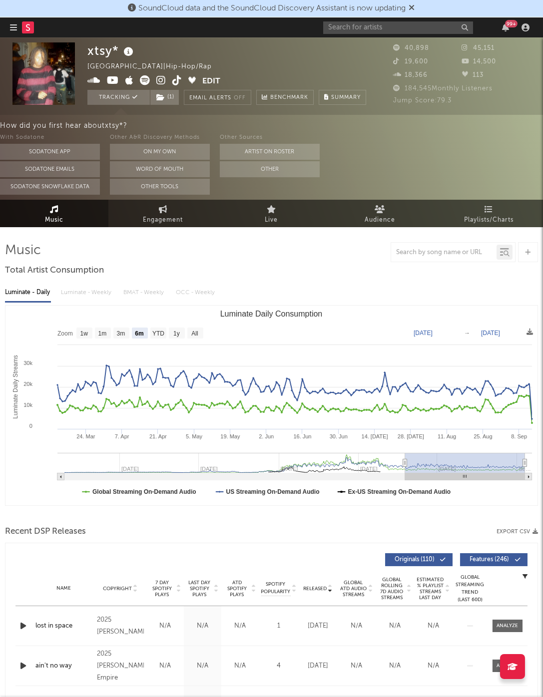
scroll to position [0, 0]
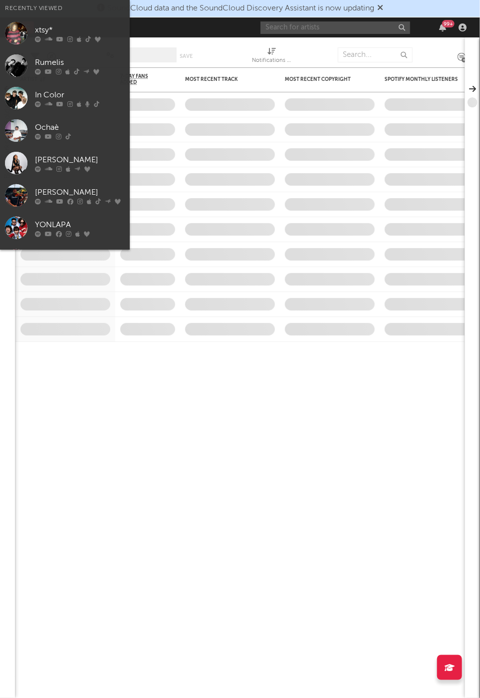
click at [377, 22] on input "text" at bounding box center [336, 27] width 150 height 12
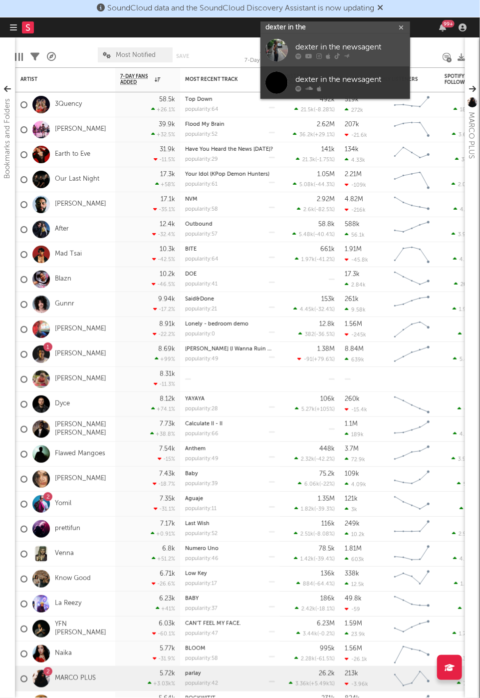
type input "dexter in the"
click at [374, 45] on div "dexter in the newsagent" at bounding box center [351, 47] width 110 height 12
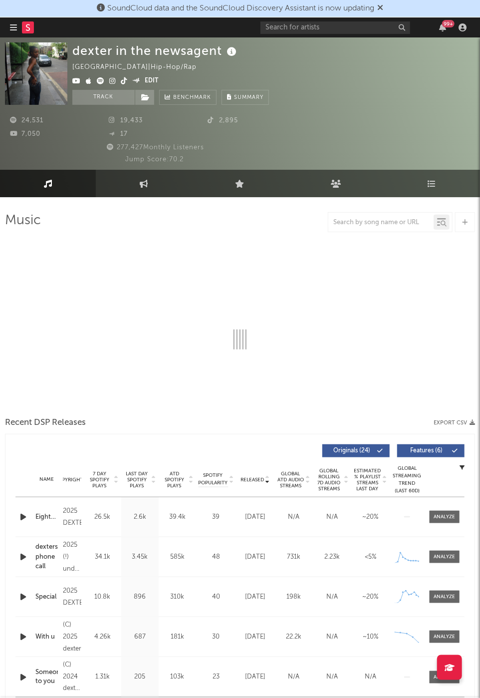
select select "6m"
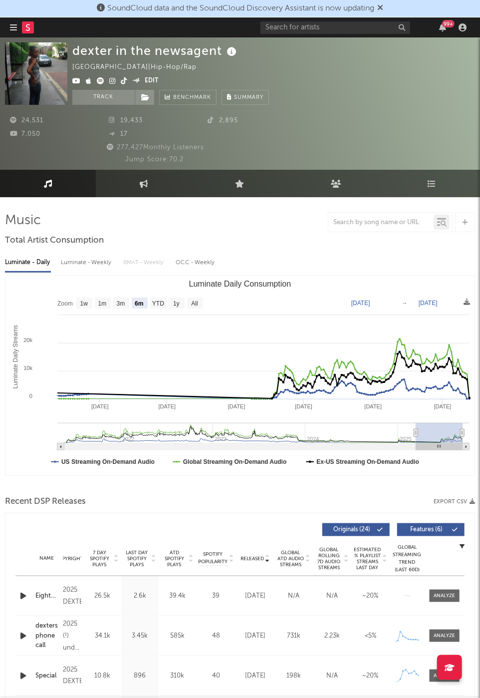
click at [111, 84] on link at bounding box center [112, 81] width 6 height 7
click at [121, 78] on icon at bounding box center [124, 80] width 6 height 7
click at [348, 27] on input "text" at bounding box center [336, 27] width 150 height 12
click at [321, 27] on input "tonser" at bounding box center [336, 27] width 150 height 12
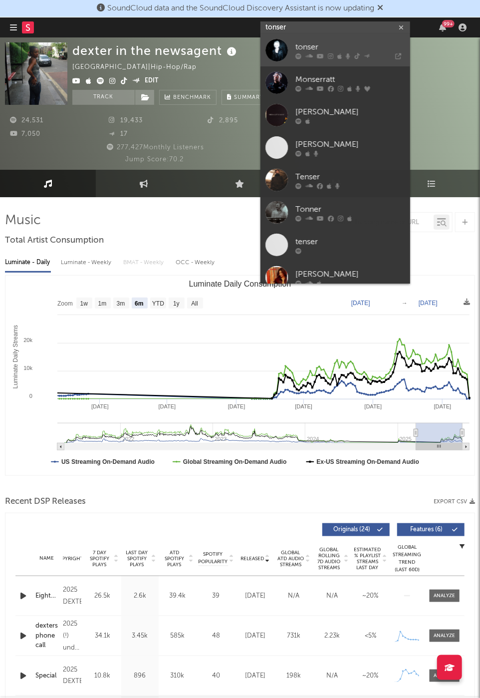
type input "tonser"
click at [311, 51] on div "tonser" at bounding box center [351, 47] width 110 height 12
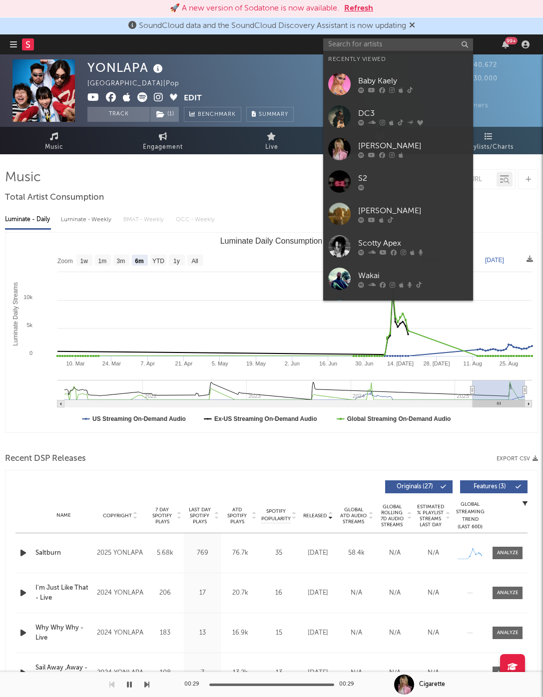
select select "6m"
click at [390, 39] on input "text" at bounding box center [398, 44] width 150 height 12
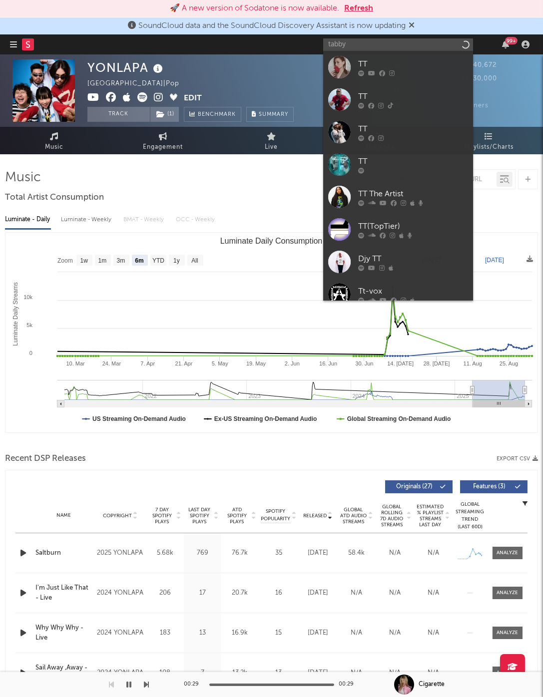
drag, startPoint x: 0, startPoint y: 0, endPoint x: 402, endPoint y: 45, distance: 404.5
click at [402, 45] on input "tabby" at bounding box center [398, 44] width 150 height 12
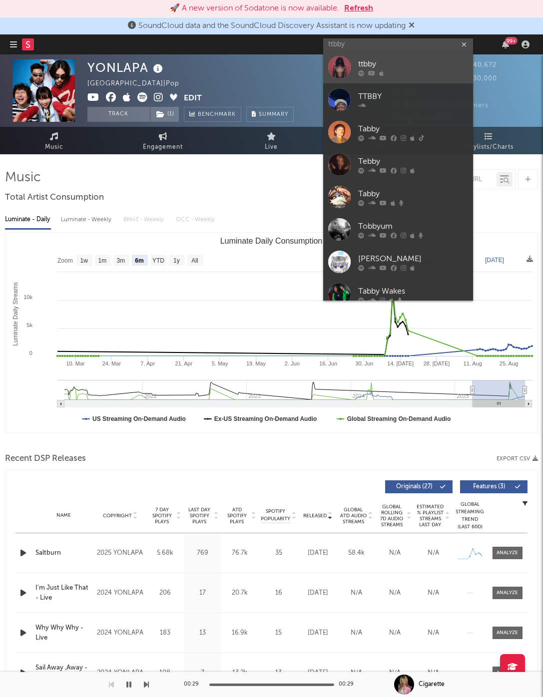
type input "ttbby"
click at [400, 72] on div at bounding box center [413, 73] width 110 height 6
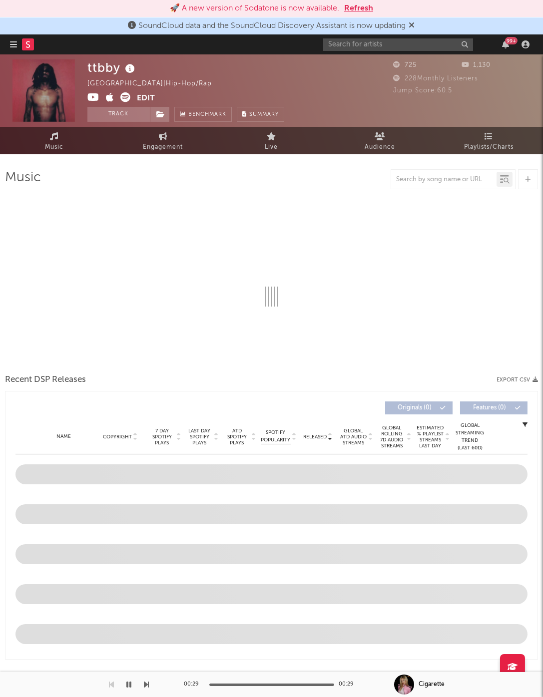
select select "1w"
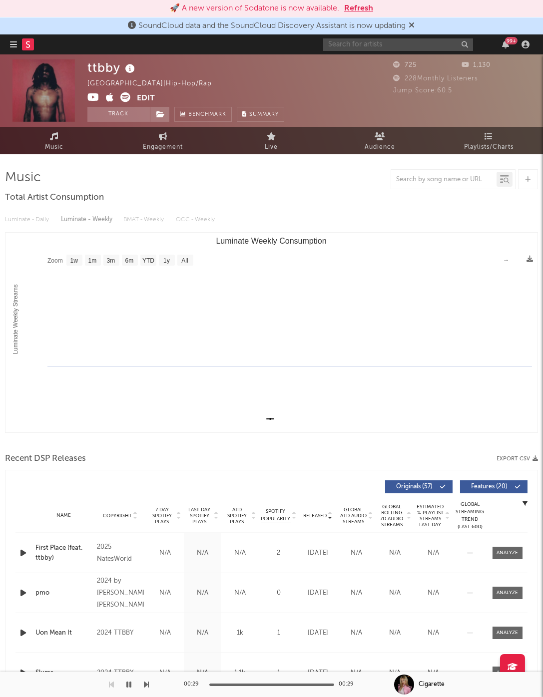
click at [393, 43] on input "text" at bounding box center [398, 44] width 150 height 12
type input "[PERSON_NAME]"
click at [355, 8] on button "Refresh" at bounding box center [358, 8] width 29 height 12
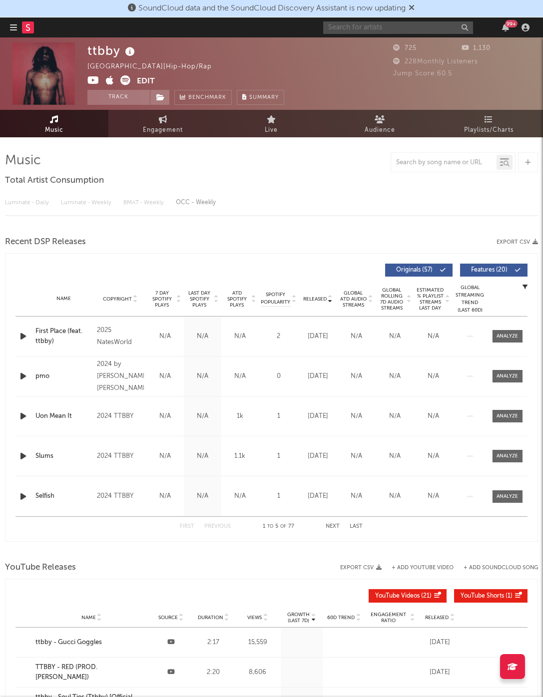
select select "1w"
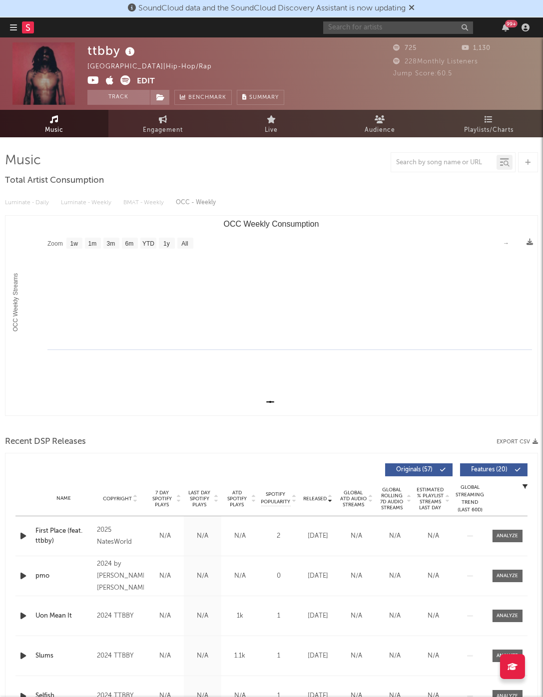
click at [371, 29] on input "text" at bounding box center [398, 27] width 150 height 12
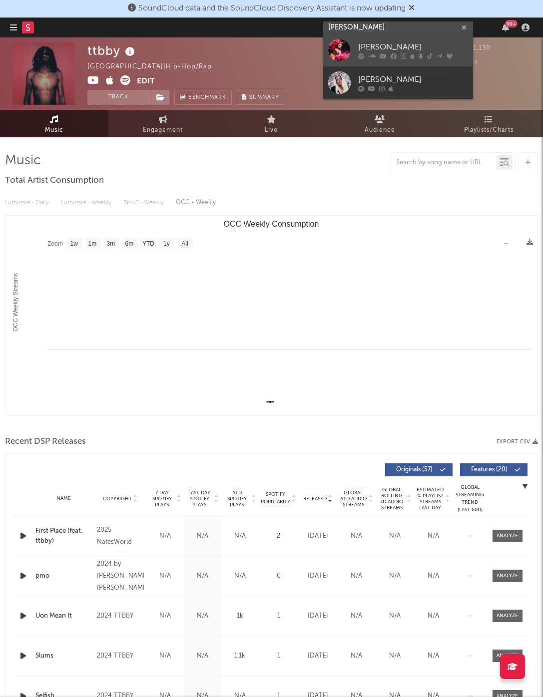
type input "[PERSON_NAME]"
click at [395, 49] on div "[PERSON_NAME]" at bounding box center [413, 47] width 110 height 12
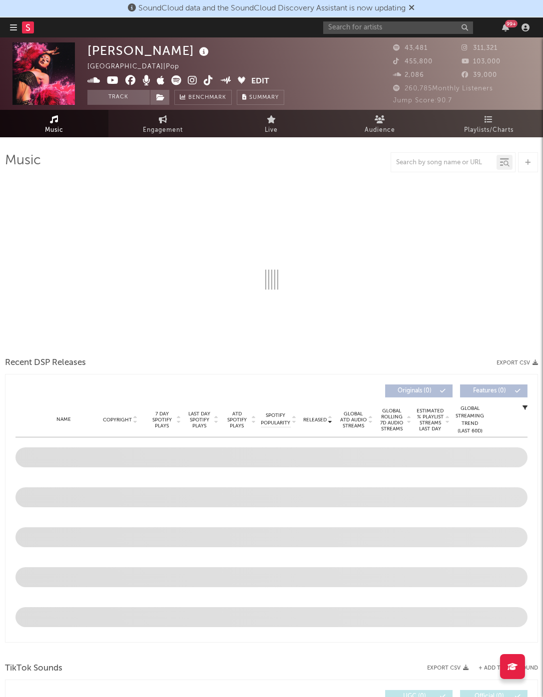
select select "6m"
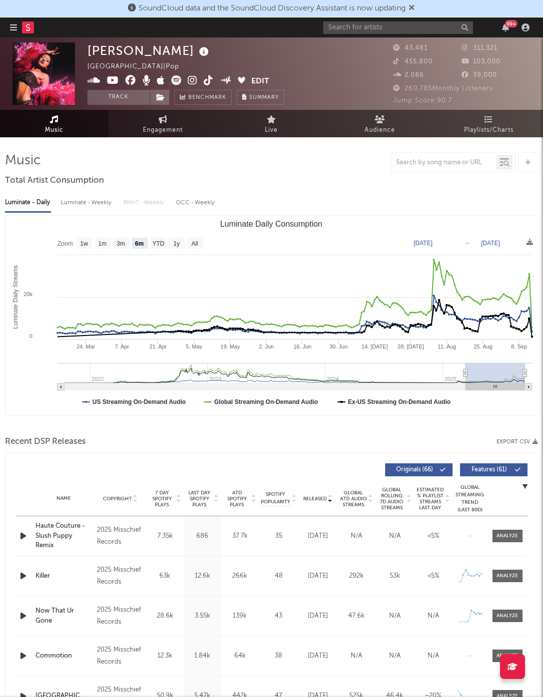
click at [335, 19] on div "99 +" at bounding box center [428, 27] width 210 height 20
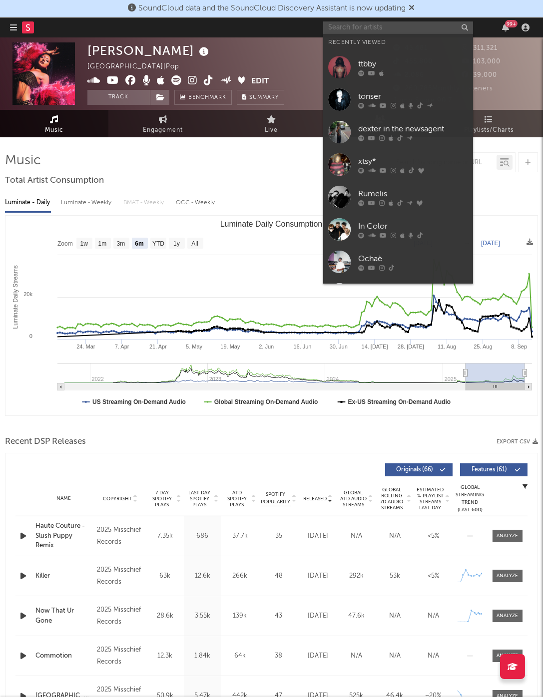
click at [335, 28] on input "text" at bounding box center [398, 27] width 150 height 12
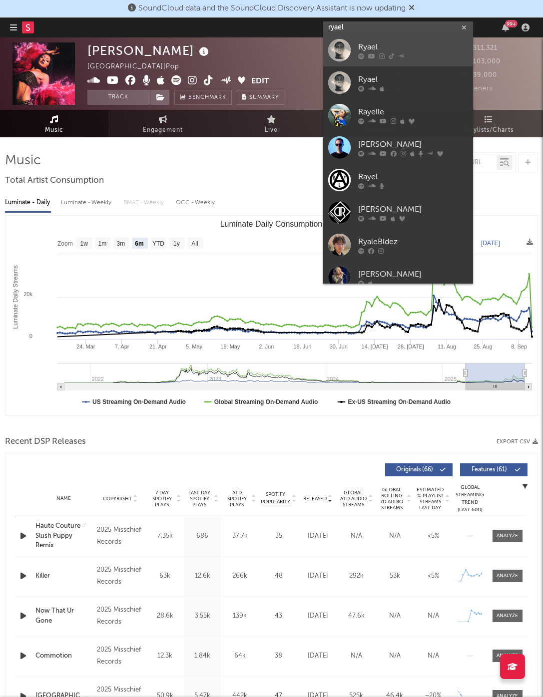
type input "ryael"
click at [373, 51] on div "Ryael" at bounding box center [413, 47] width 110 height 12
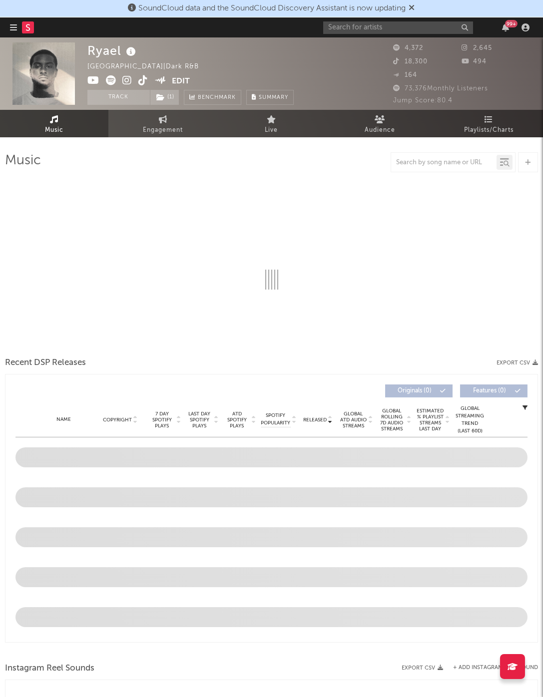
select select "1w"
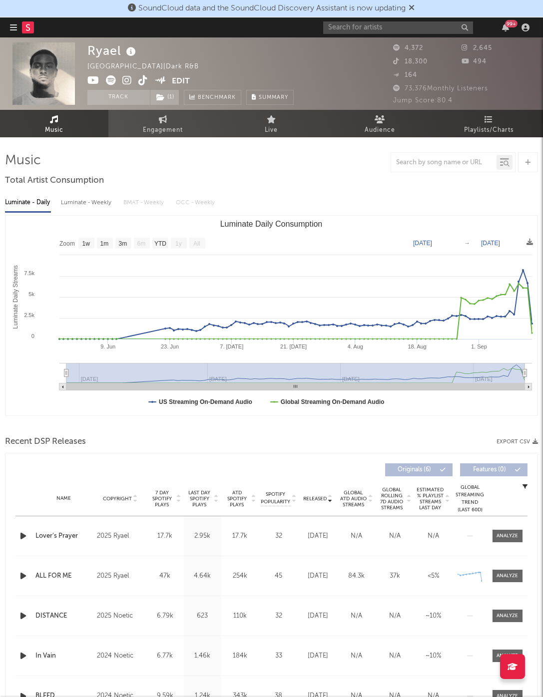
click at [102, 54] on div "Ryael" at bounding box center [112, 50] width 51 height 16
click at [175, 52] on div "Ryael Canada | Dark R&B Edit Track ( 1 ) Benchmark Summary" at bounding box center [190, 73] width 206 height 62
click at [138, 83] on icon at bounding box center [142, 80] width 9 height 10
